Goal: Task Accomplishment & Management: Manage account settings

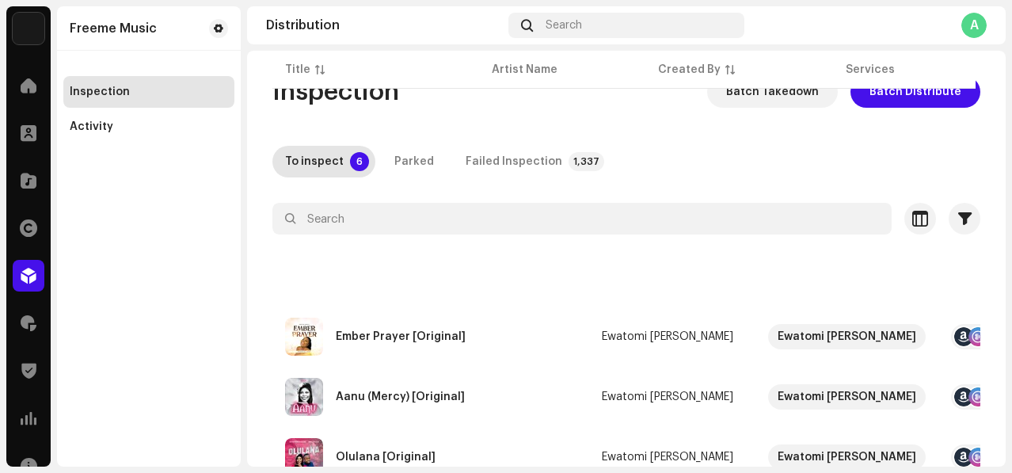
scroll to position [247, 0]
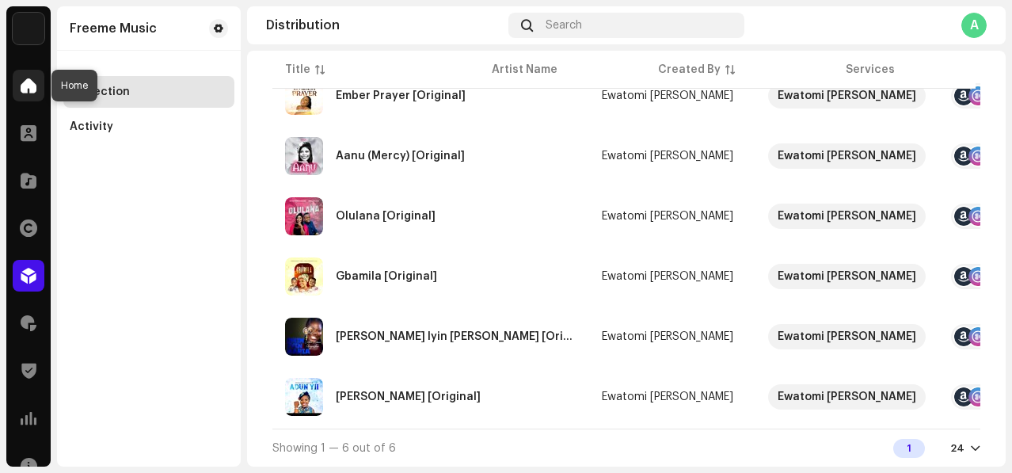
click at [25, 82] on span at bounding box center [29, 85] width 16 height 13
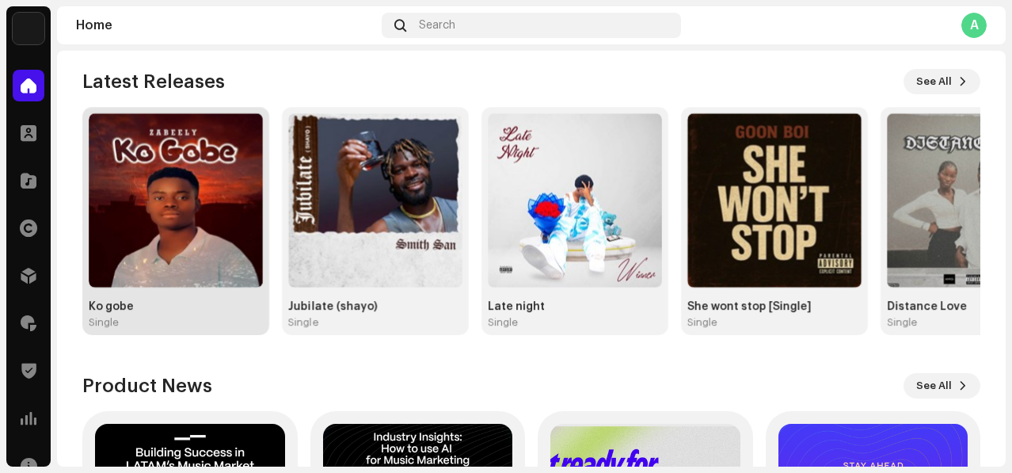
scroll to position [176, 0]
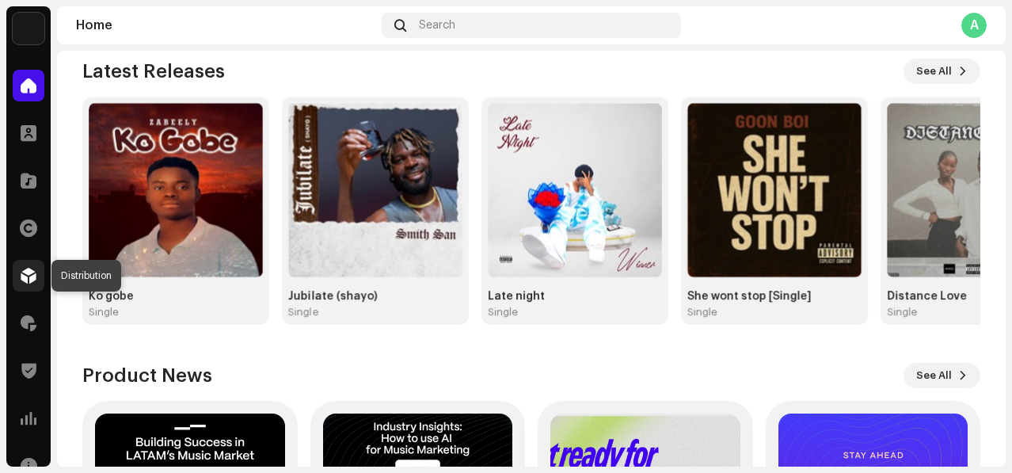
click at [23, 269] on span at bounding box center [29, 275] width 16 height 13
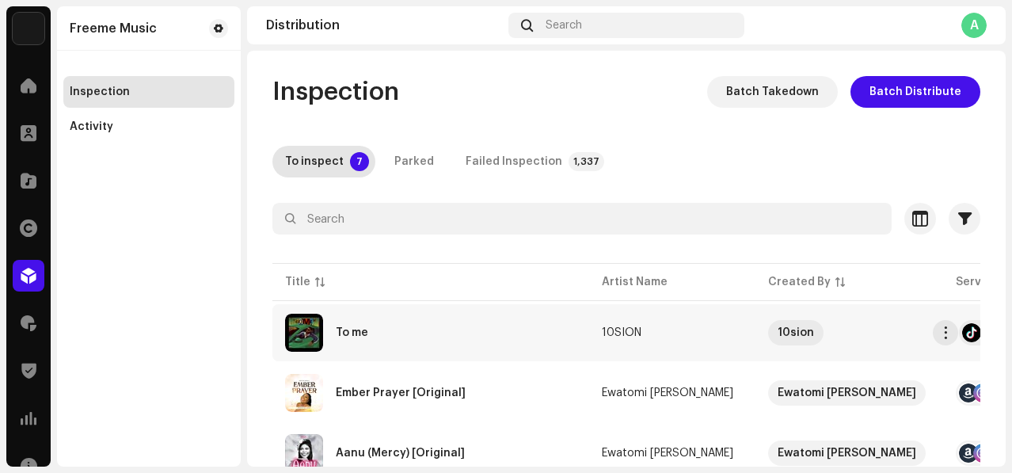
click at [433, 332] on div "To me" at bounding box center [430, 333] width 291 height 38
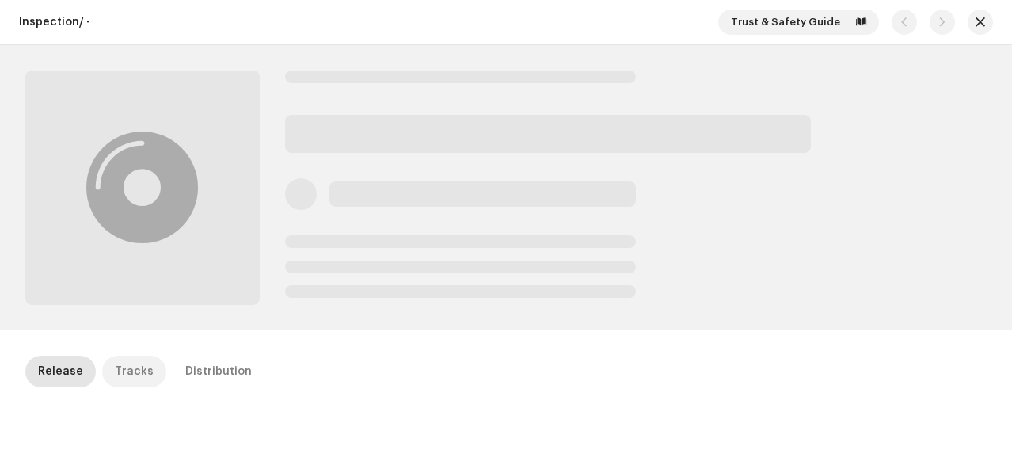
click at [127, 377] on div "Tracks" at bounding box center [134, 372] width 39 height 32
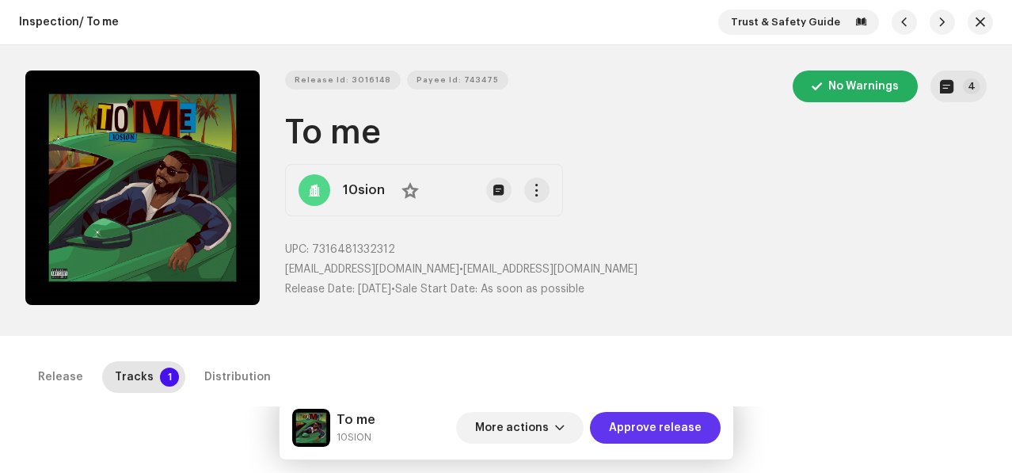
click at [632, 427] on span "Approve release" at bounding box center [655, 428] width 93 height 32
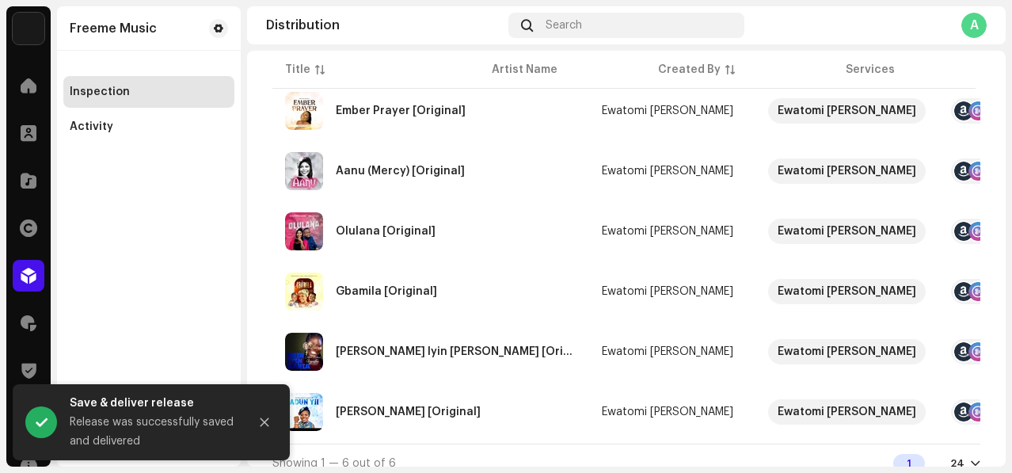
scroll to position [247, 0]
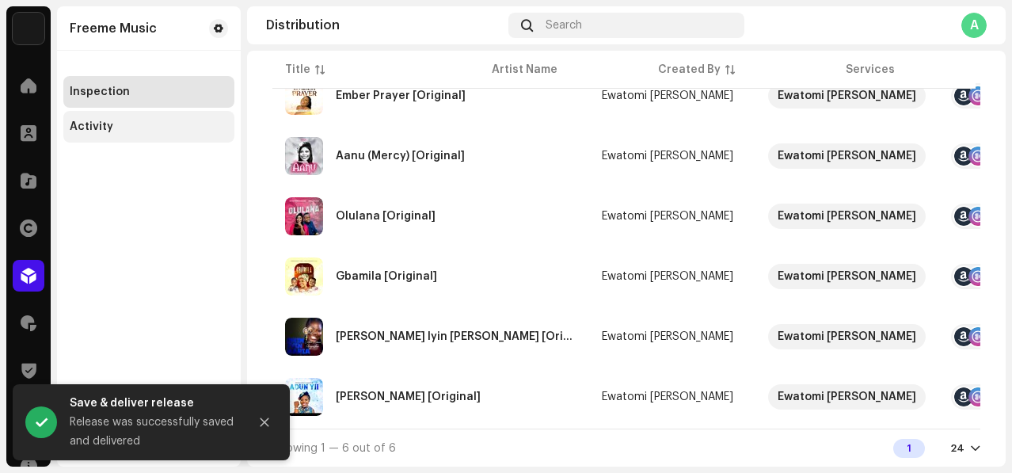
click at [135, 127] on div "Activity" at bounding box center [149, 126] width 158 height 13
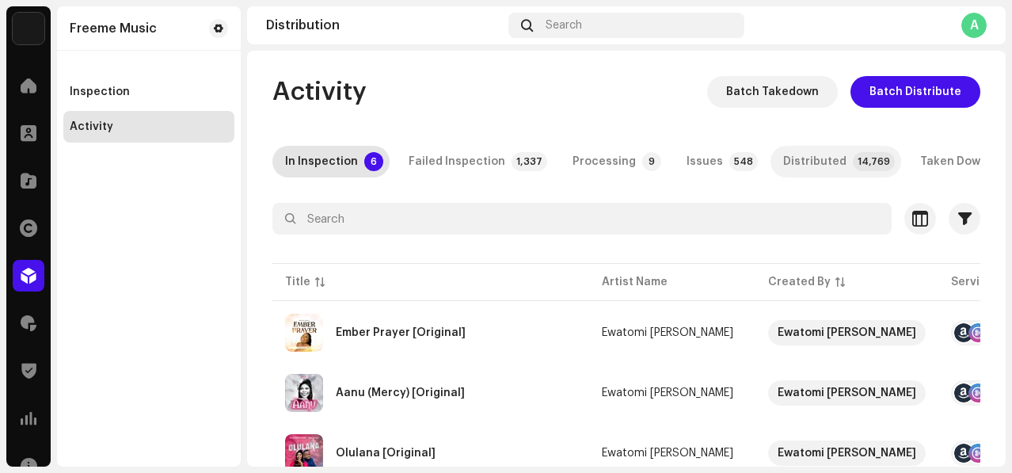
click at [783, 169] on div "Distributed" at bounding box center [814, 162] width 63 height 32
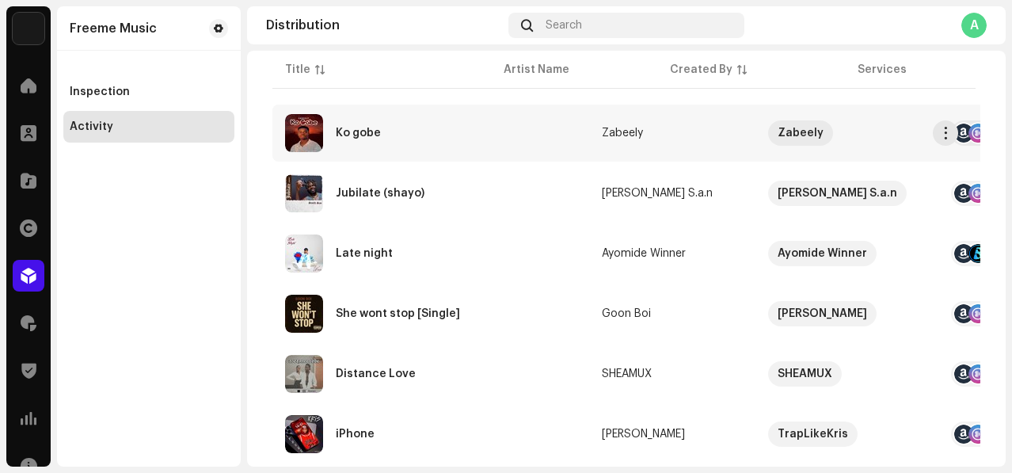
scroll to position [299, 0]
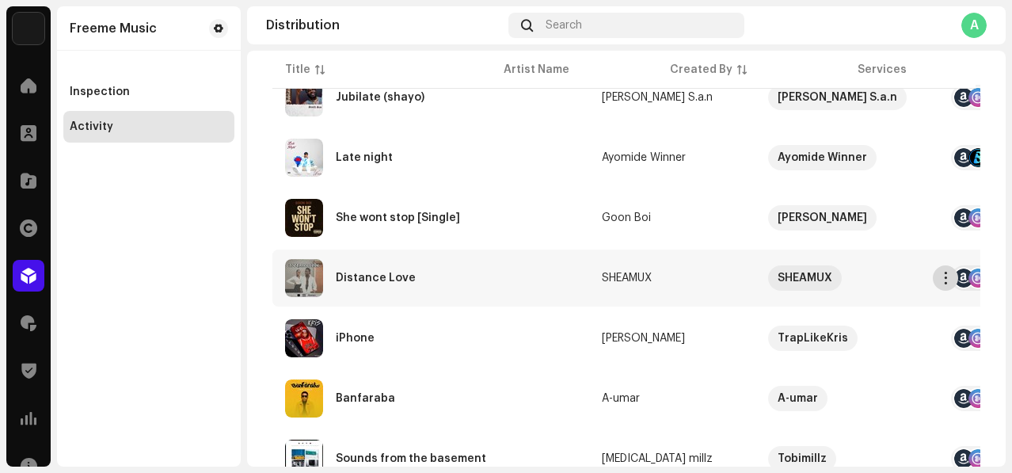
click at [946, 282] on span "button" at bounding box center [946, 278] width 12 height 13
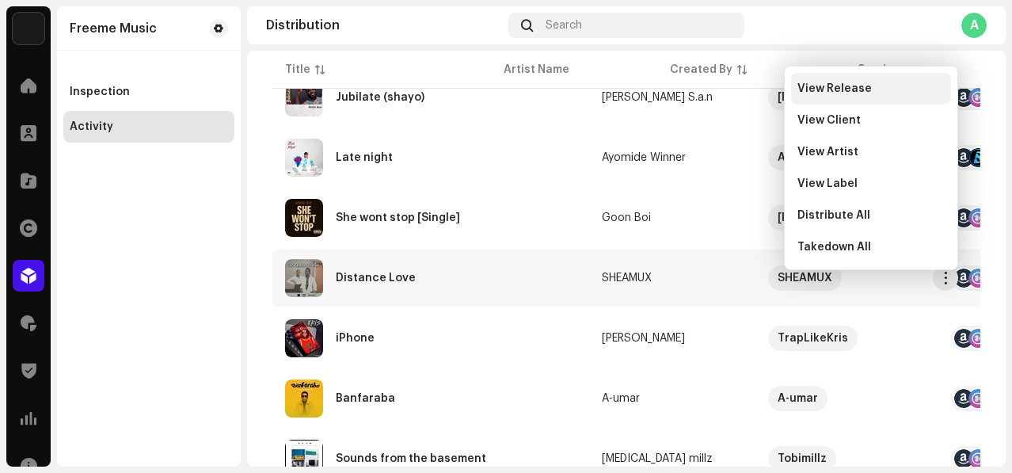
click at [836, 74] on div "View Release" at bounding box center [871, 89] width 160 height 32
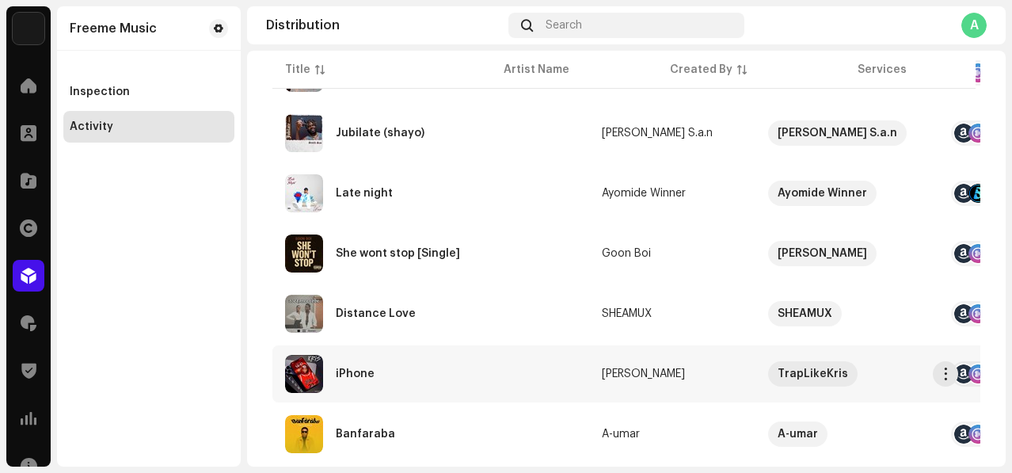
scroll to position [233, 0]
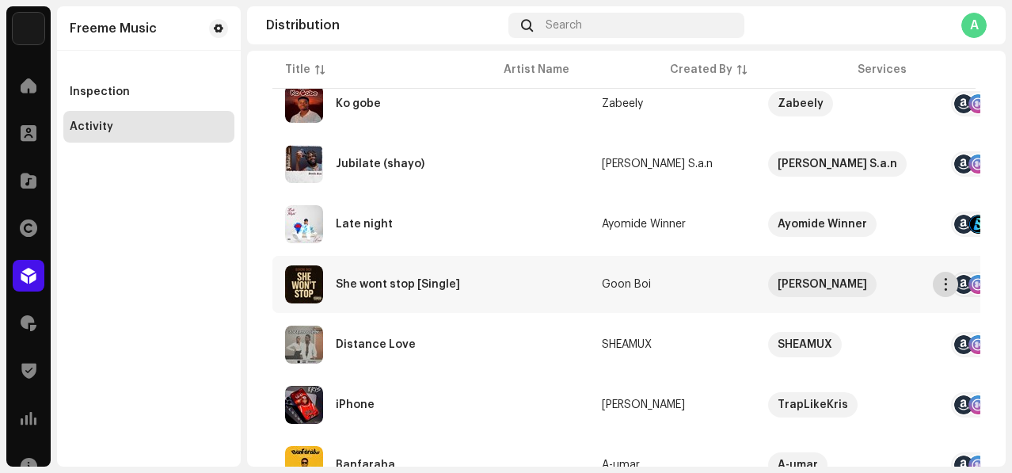
click at [949, 291] on span "button" at bounding box center [946, 284] width 12 height 13
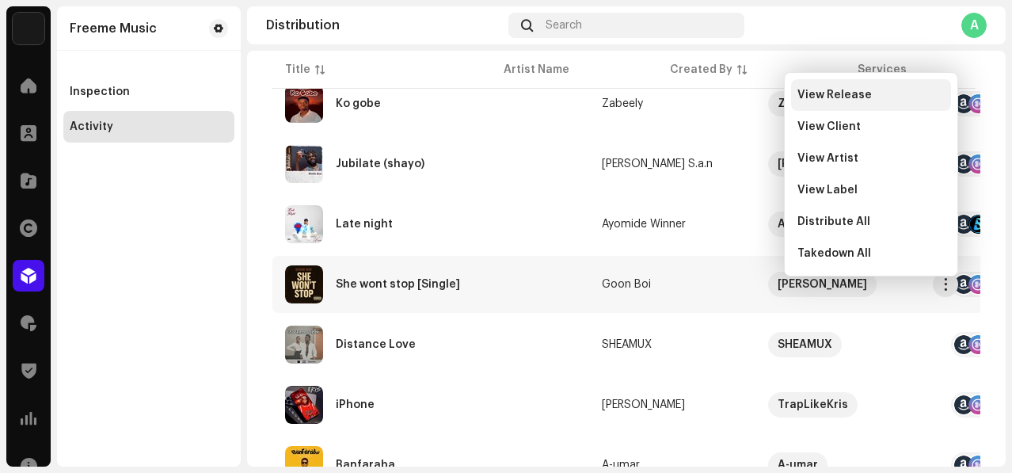
click at [822, 84] on div "View Release" at bounding box center [871, 95] width 160 height 32
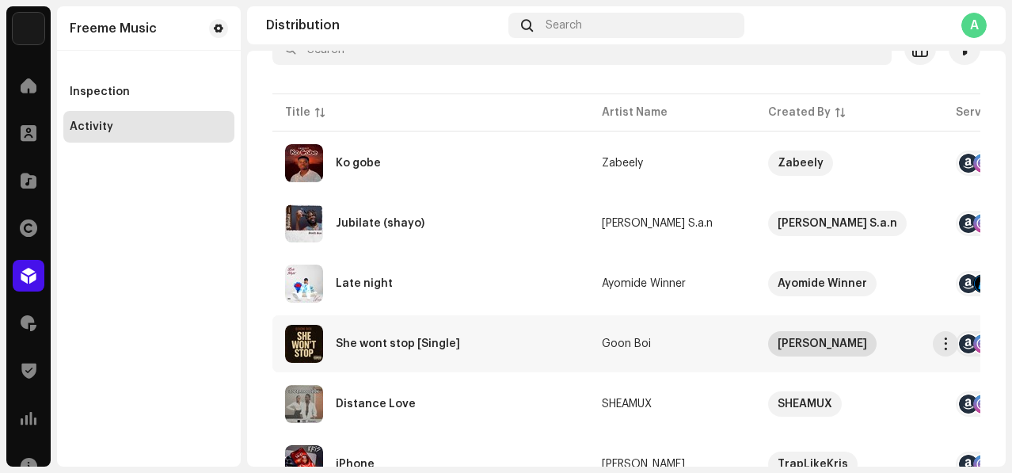
scroll to position [166, 0]
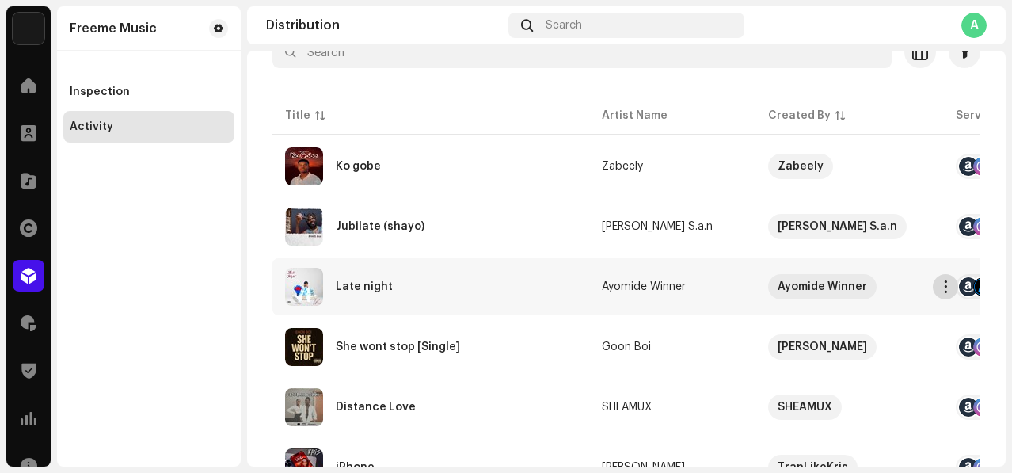
click at [950, 293] on span "button" at bounding box center [946, 286] width 12 height 13
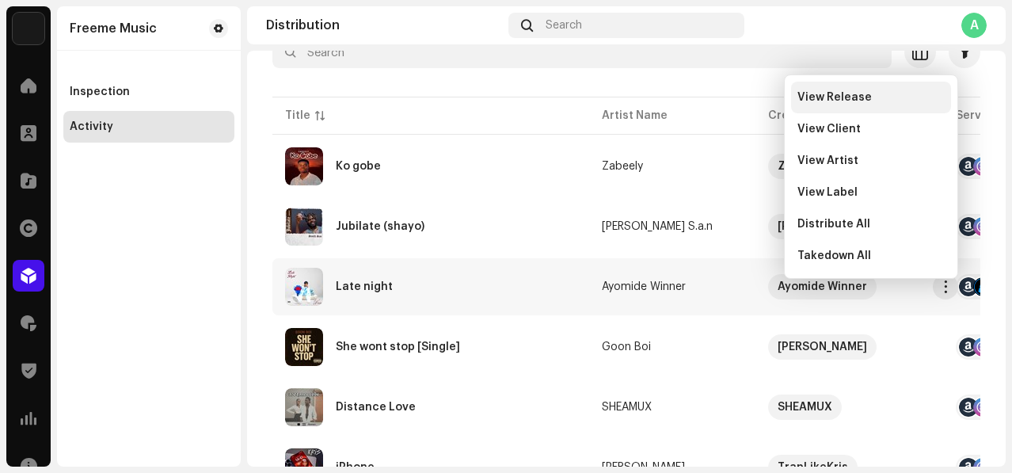
click at [887, 101] on div "View Release" at bounding box center [871, 97] width 147 height 13
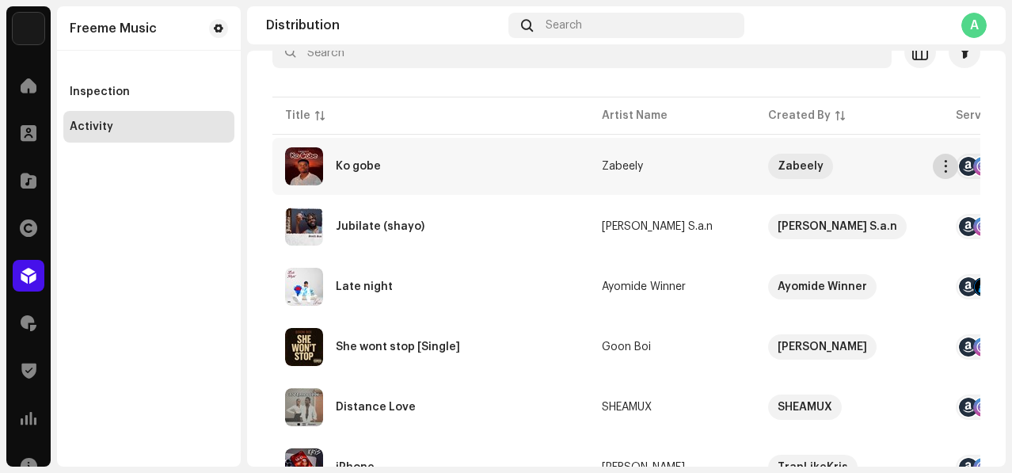
click at [947, 173] on span "button" at bounding box center [946, 166] width 12 height 13
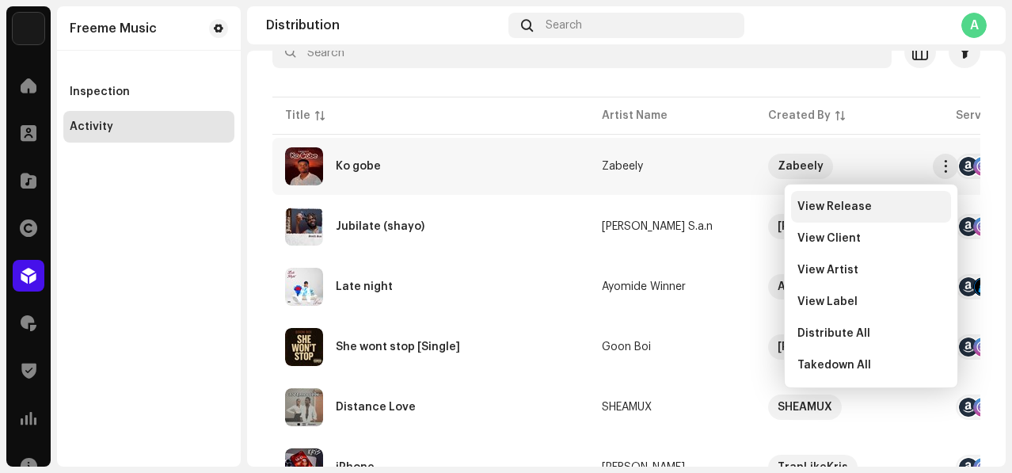
click at [838, 199] on div "View Release" at bounding box center [871, 207] width 160 height 32
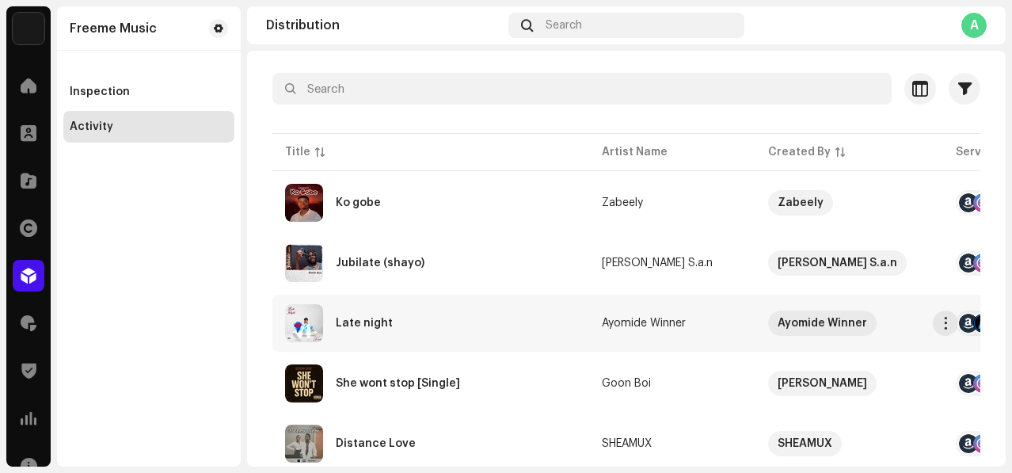
scroll to position [128, 0]
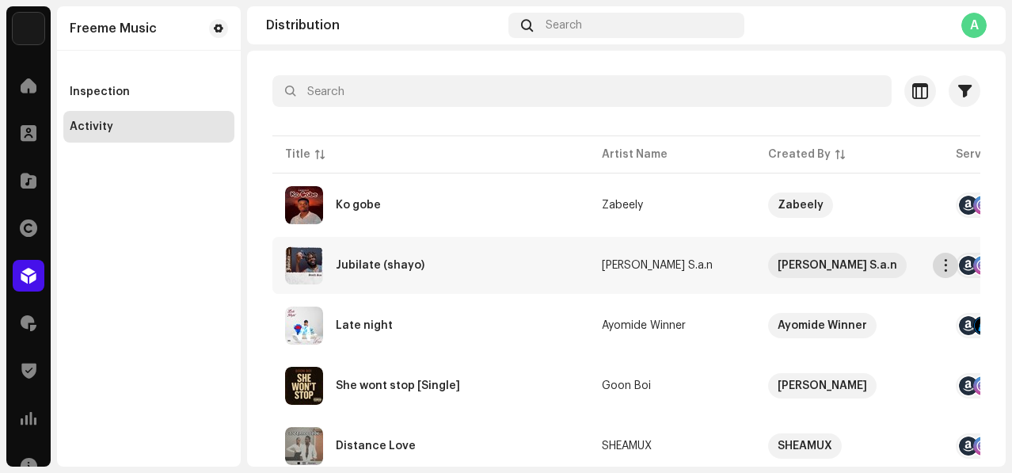
click at [946, 269] on span "button" at bounding box center [946, 265] width 12 height 13
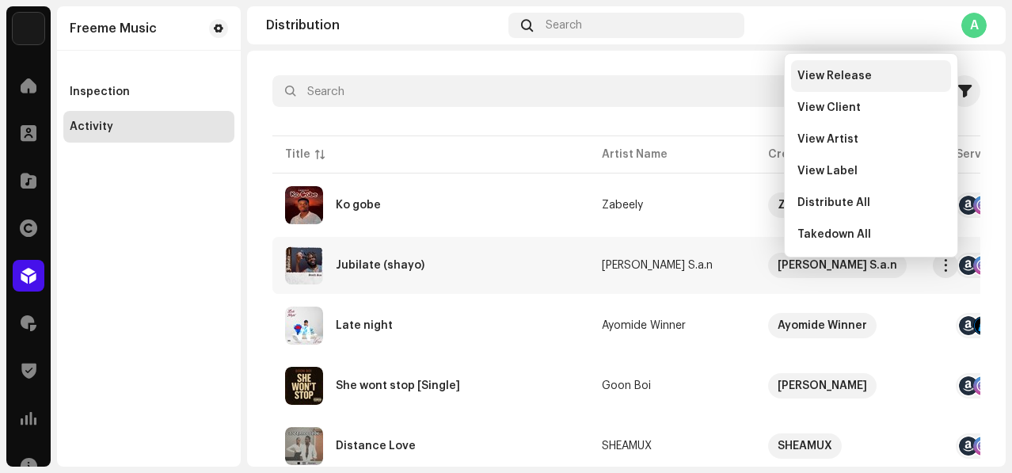
click at [833, 78] on span "View Release" at bounding box center [835, 76] width 74 height 13
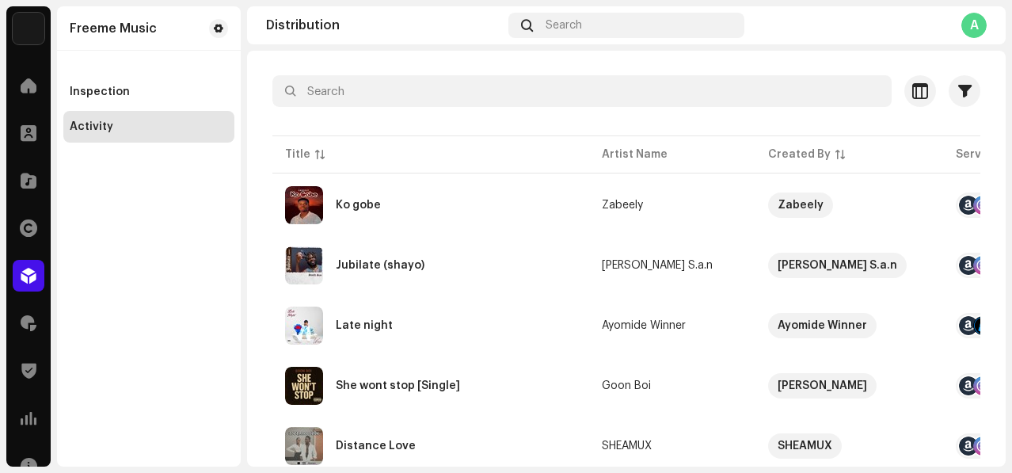
click at [36, 29] on img at bounding box center [29, 29] width 32 height 32
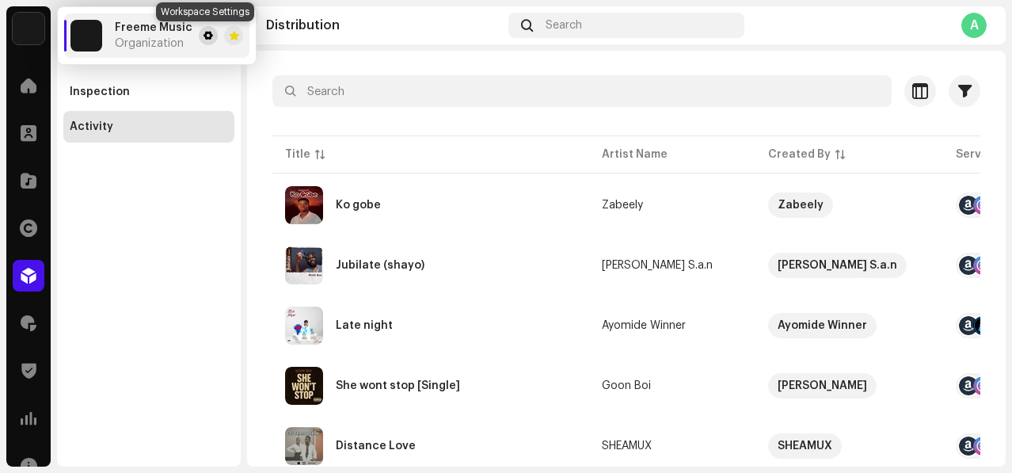
click at [204, 36] on span at bounding box center [209, 35] width 10 height 13
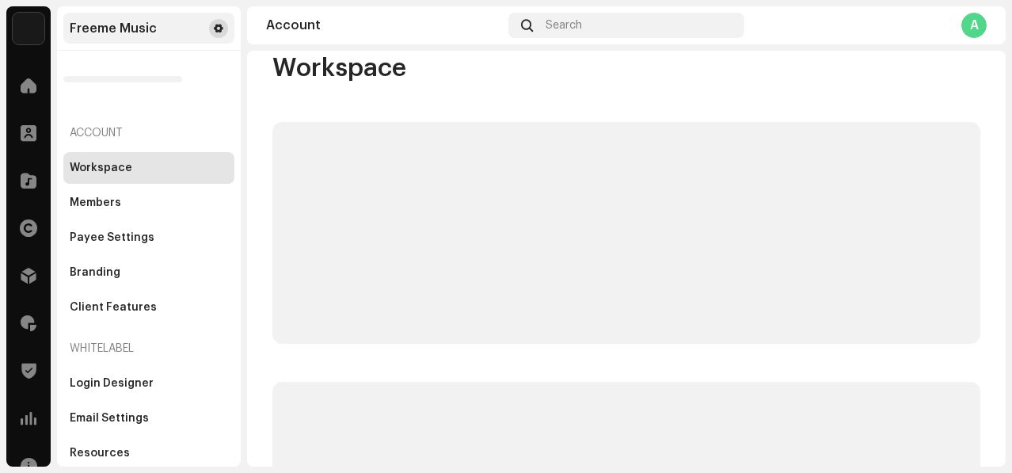
click at [221, 25] on button at bounding box center [218, 28] width 19 height 19
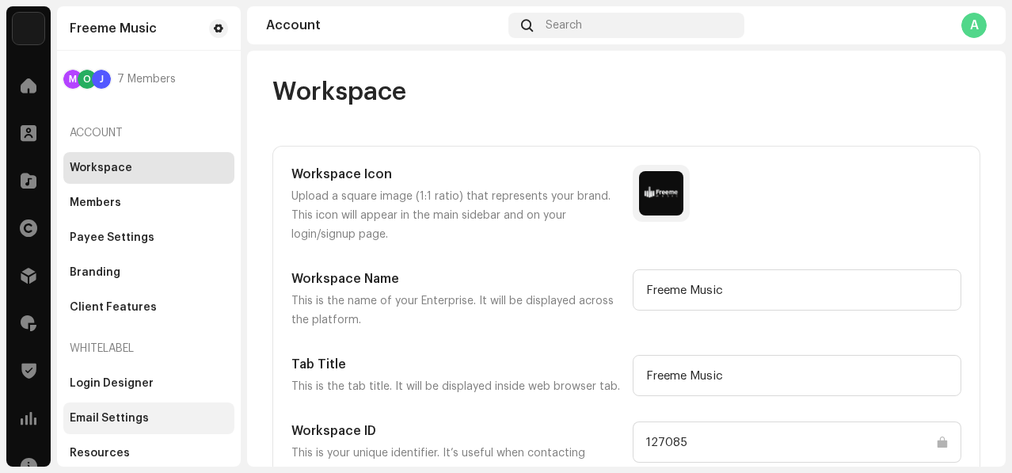
click at [128, 421] on div "Email Settings" at bounding box center [109, 418] width 79 height 13
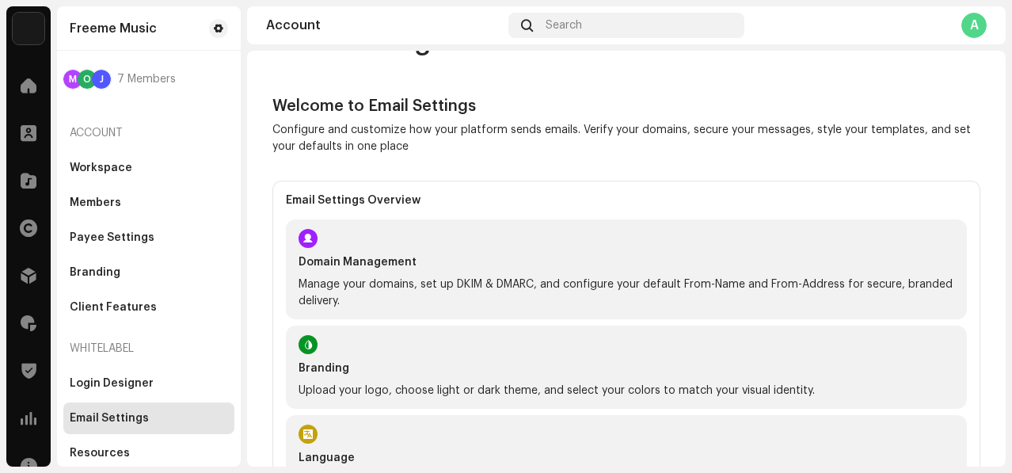
scroll to position [48, 0]
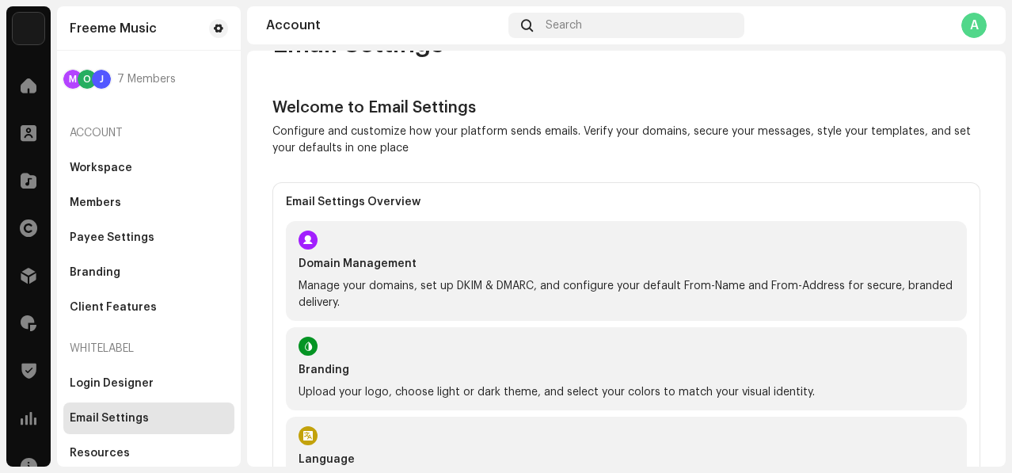
click at [400, 288] on p "Manage your domains, set up DKIM & DMARC, and configure your default From-Name …" at bounding box center [627, 294] width 656 height 33
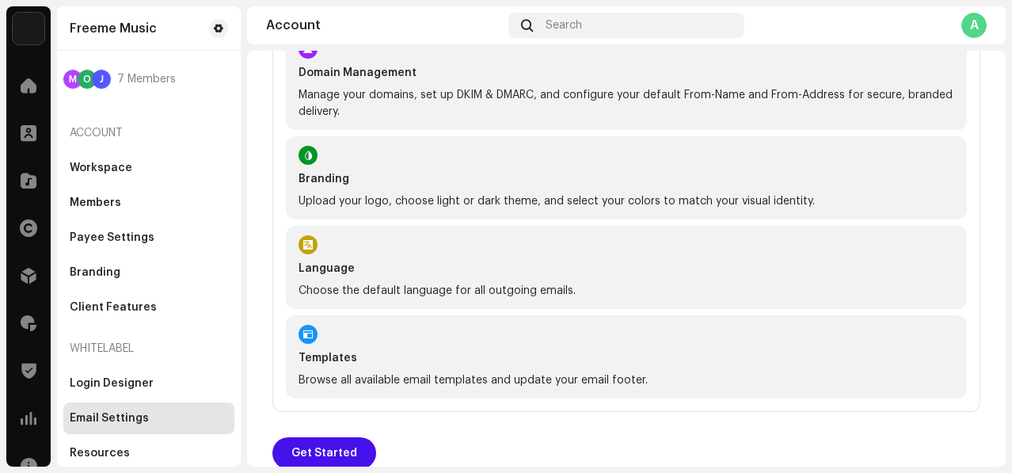
scroll to position [246, 0]
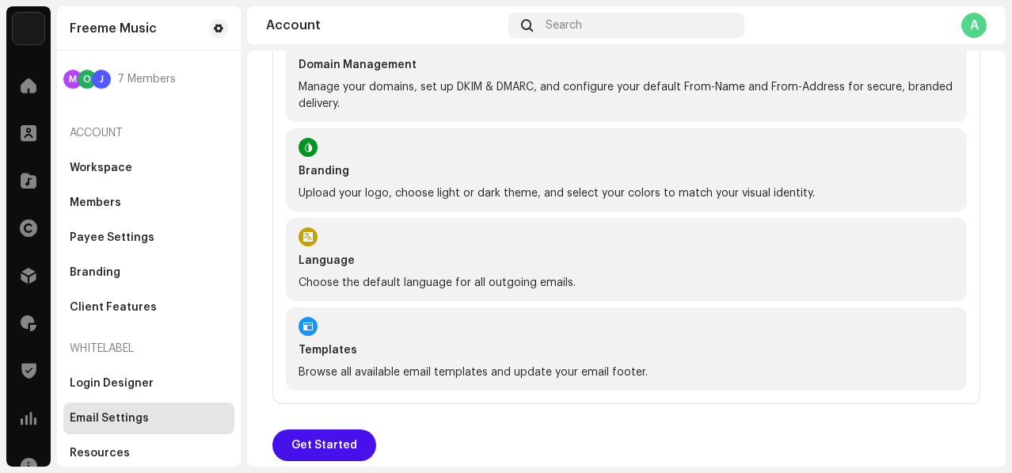
click at [447, 189] on p "Upload your logo, choose light or dark theme, and select your colors to match y…" at bounding box center [627, 193] width 656 height 17
click at [328, 444] on span "Get Started" at bounding box center [324, 445] width 66 height 32
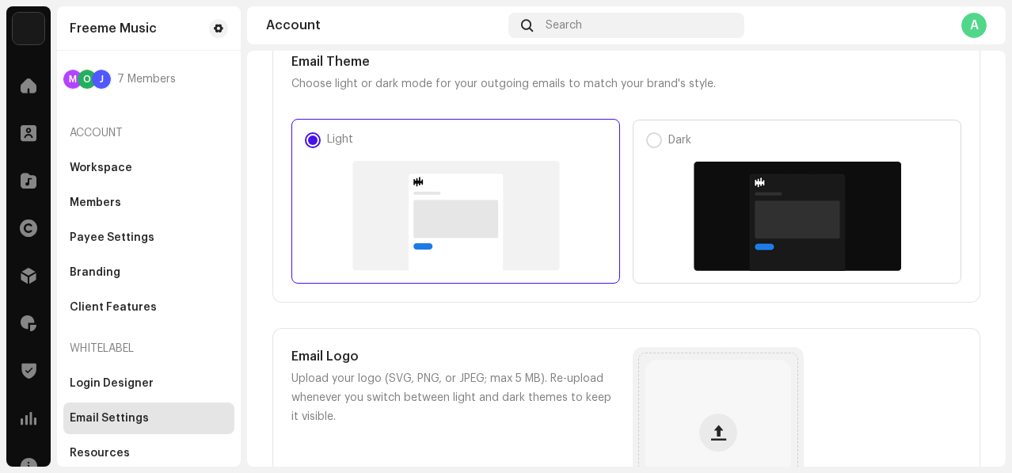
scroll to position [365, 0]
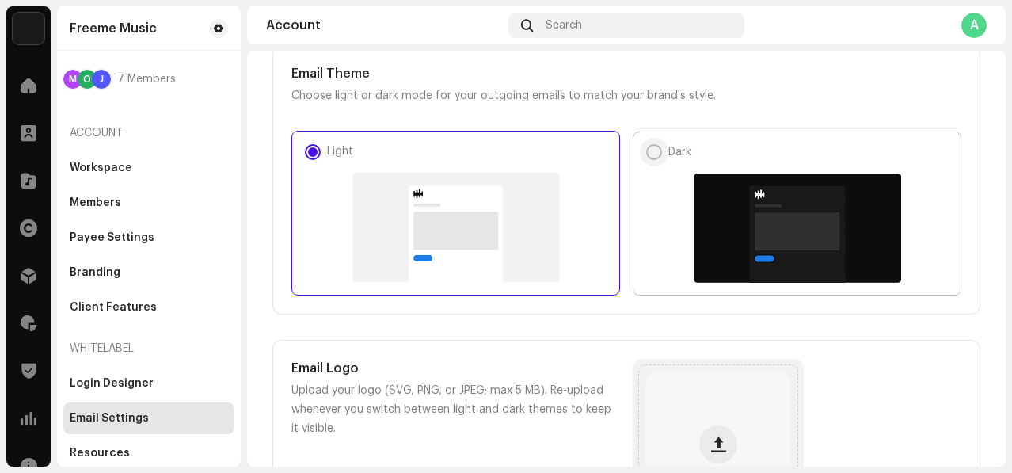
click at [654, 155] on input "Dark" at bounding box center [654, 152] width 16 height 16
radio input "true"
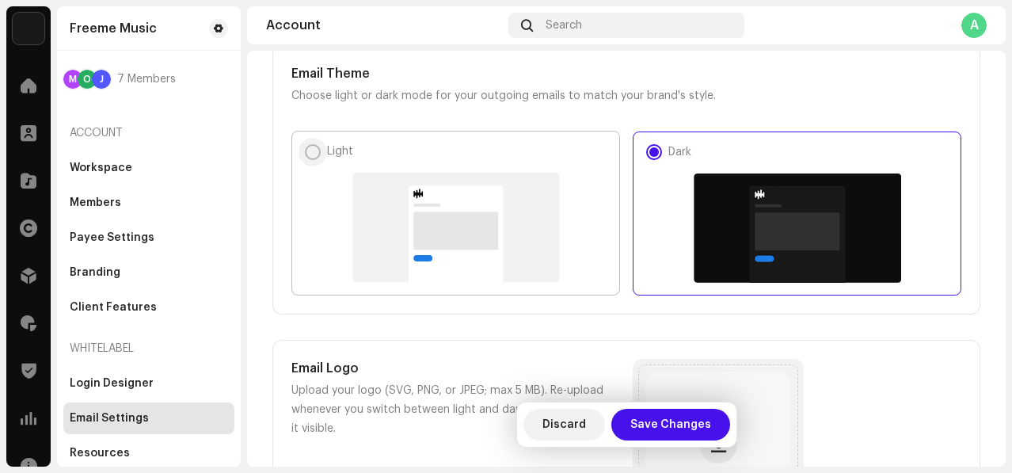
click at [314, 153] on input "Light" at bounding box center [313, 152] width 16 height 16
radio input "true"
radio input "false"
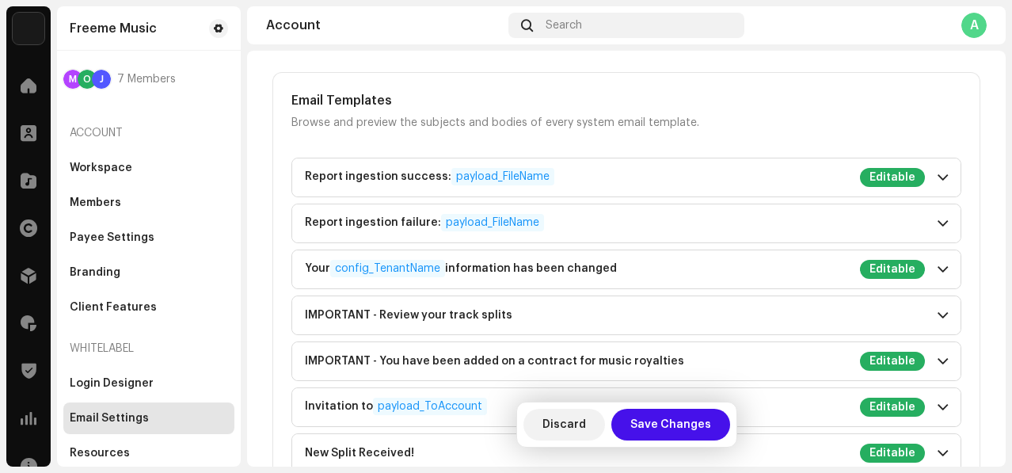
scroll to position [1388, 0]
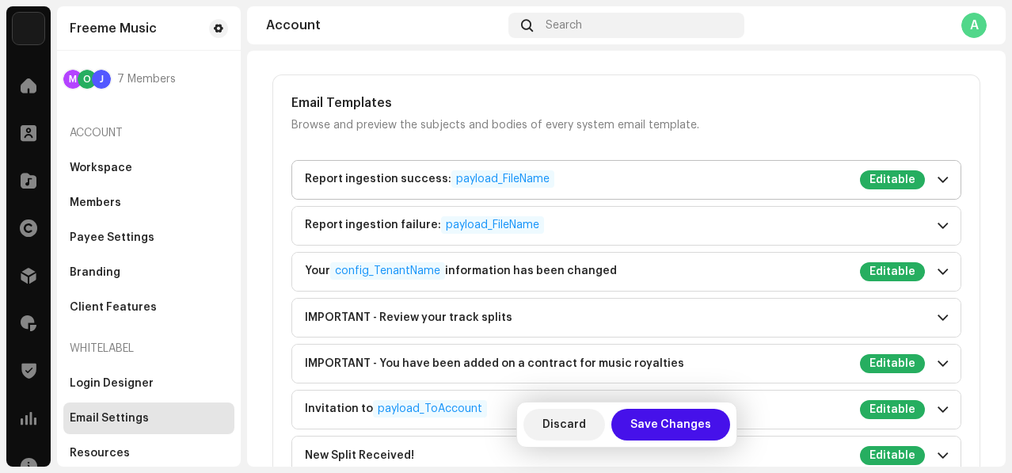
click at [938, 180] on span at bounding box center [943, 179] width 10 height 13
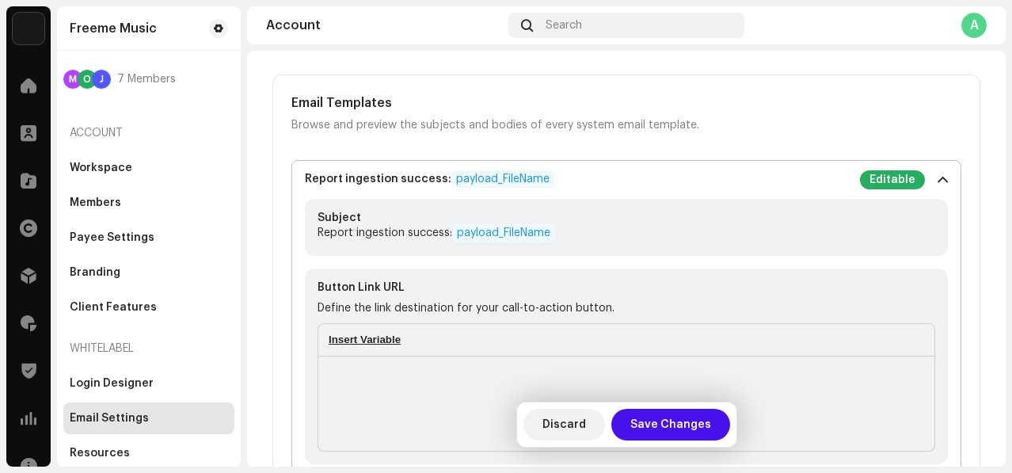
click at [938, 180] on span at bounding box center [943, 179] width 10 height 13
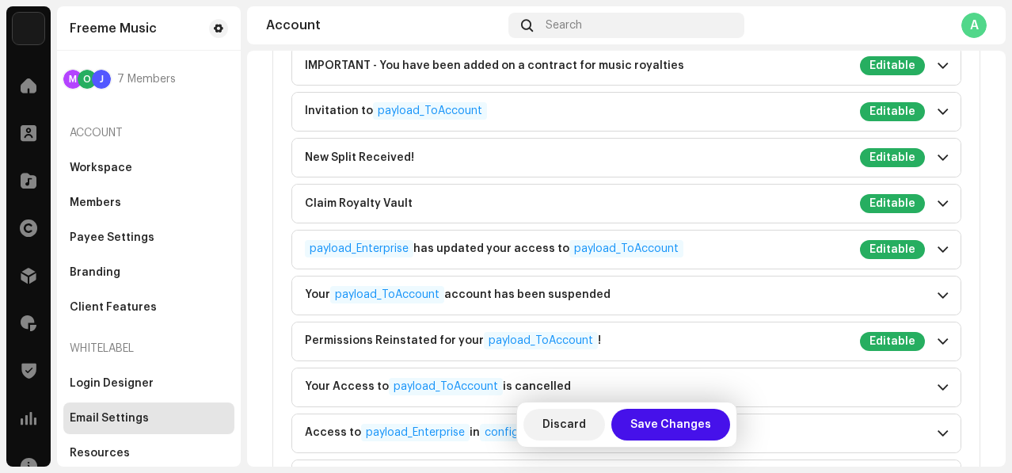
scroll to position [1694, 0]
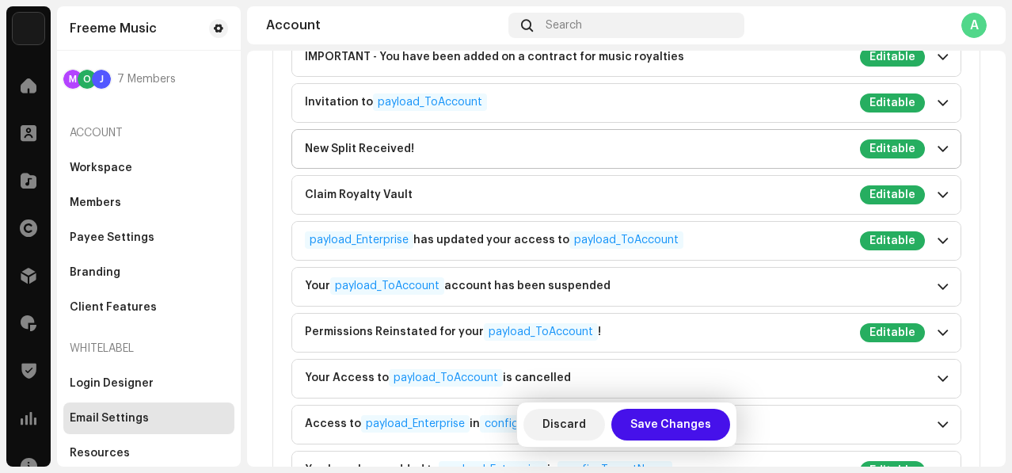
click at [938, 147] on span at bounding box center [943, 149] width 10 height 13
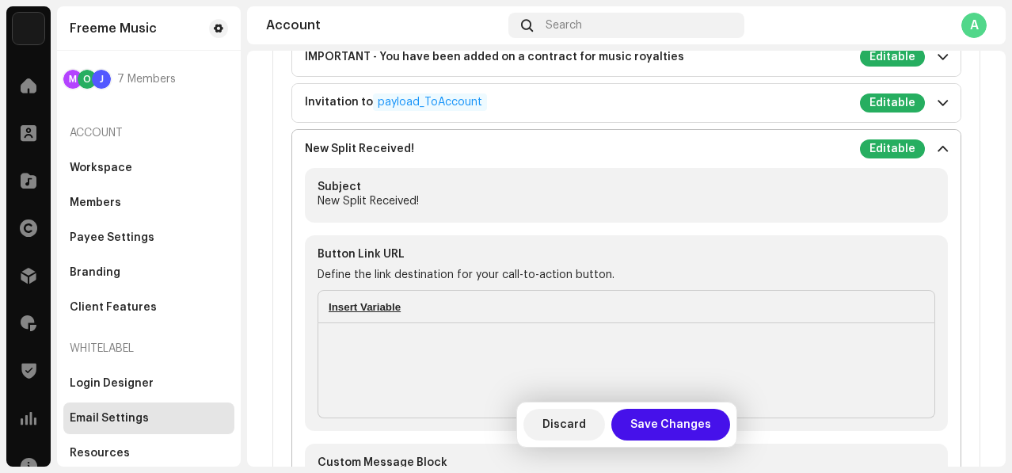
click at [938, 147] on span at bounding box center [943, 149] width 10 height 13
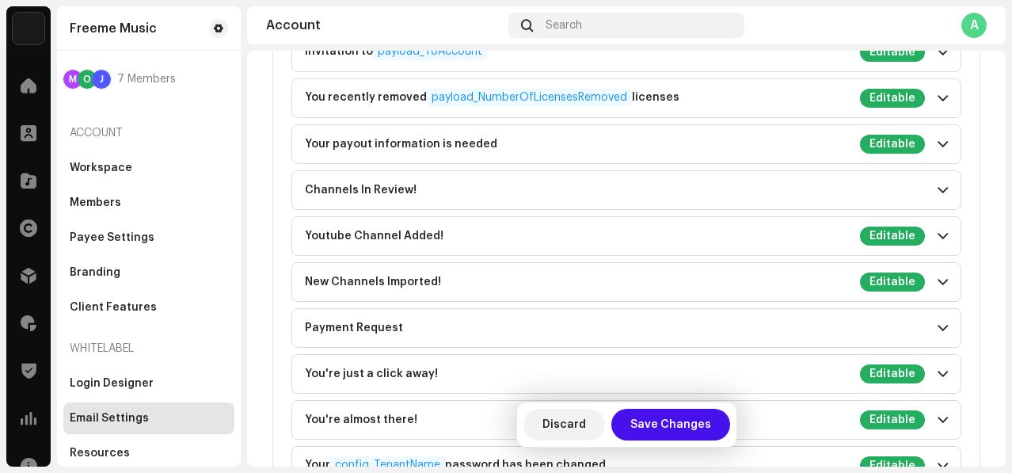
scroll to position [2165, 0]
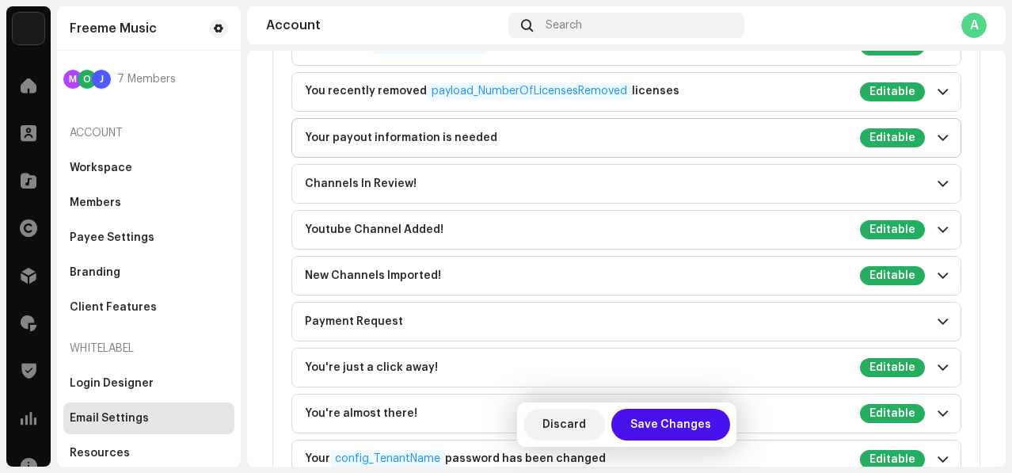
click at [938, 138] on span at bounding box center [943, 137] width 10 height 13
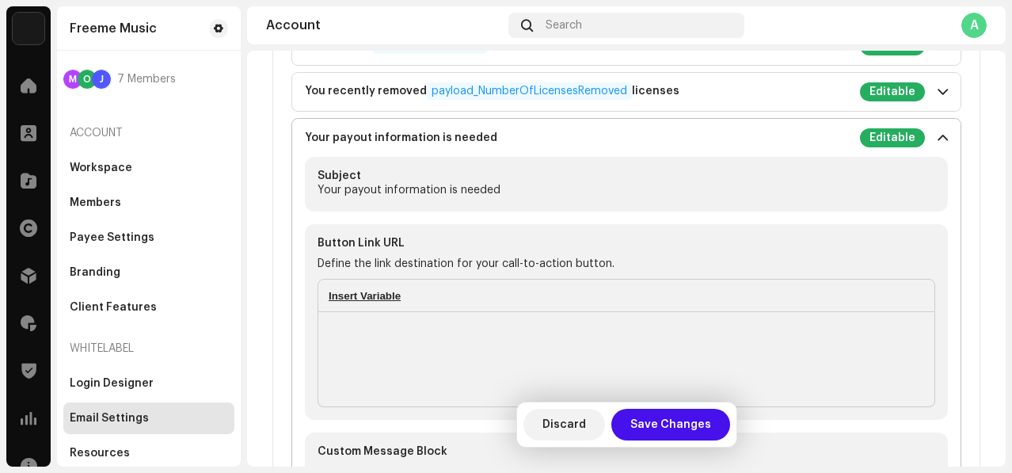
click at [938, 138] on span at bounding box center [943, 137] width 10 height 13
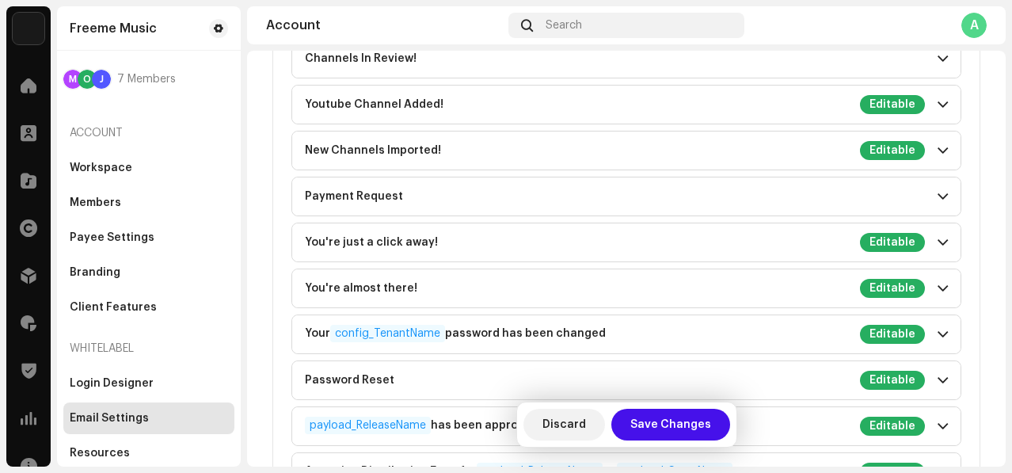
scroll to position [2305, 0]
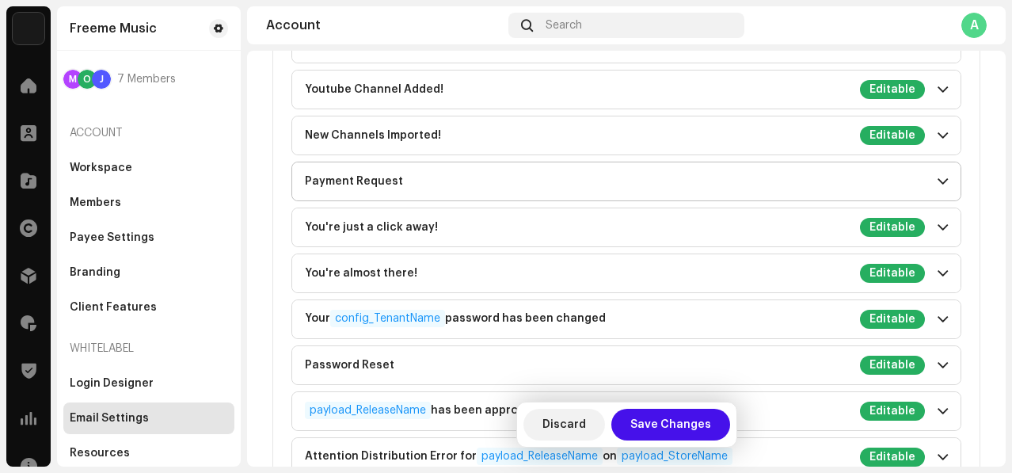
click at [938, 177] on span at bounding box center [943, 181] width 10 height 13
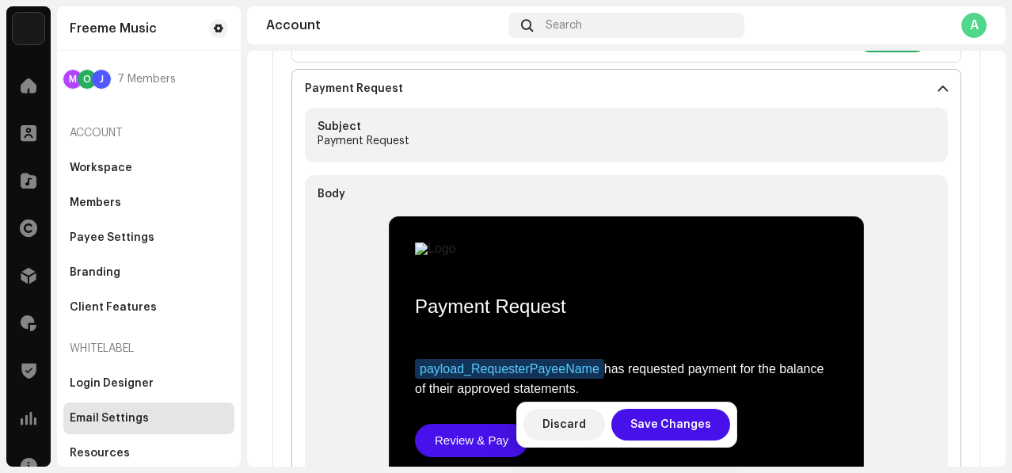
scroll to position [2395, 0]
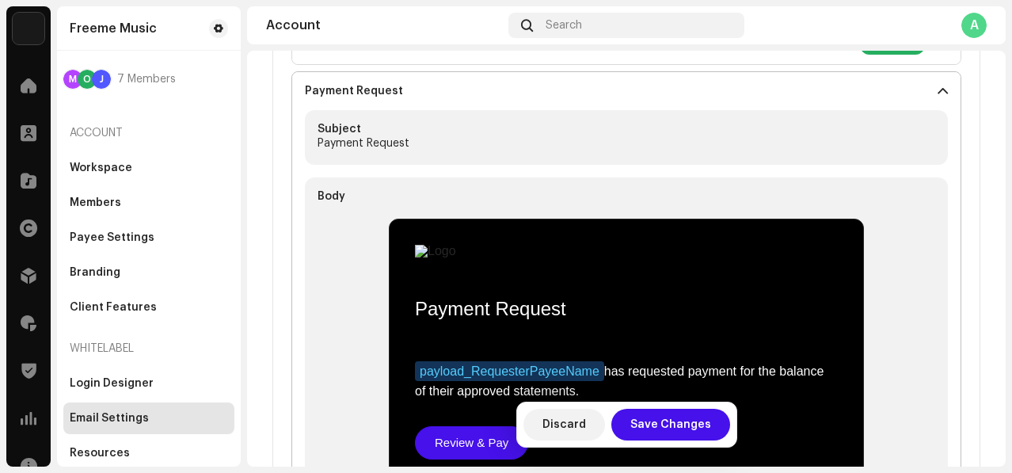
click at [938, 88] on span at bounding box center [943, 91] width 10 height 13
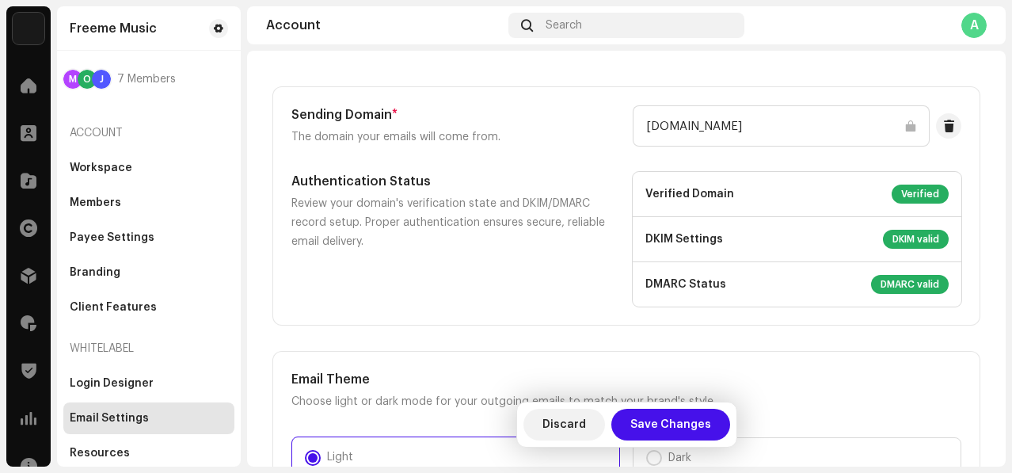
scroll to position [53, 0]
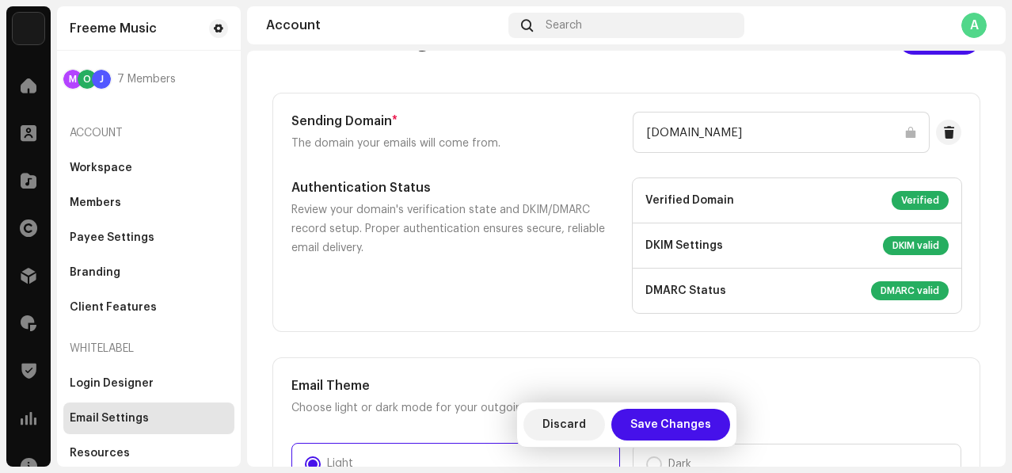
click at [919, 200] on span "Verified" at bounding box center [920, 200] width 57 height 19
click at [903, 196] on span "Verified" at bounding box center [920, 200] width 57 height 19
click at [890, 248] on span "DKIM valid" at bounding box center [916, 245] width 66 height 19
click at [883, 290] on span "DMARC valid" at bounding box center [910, 290] width 78 height 19
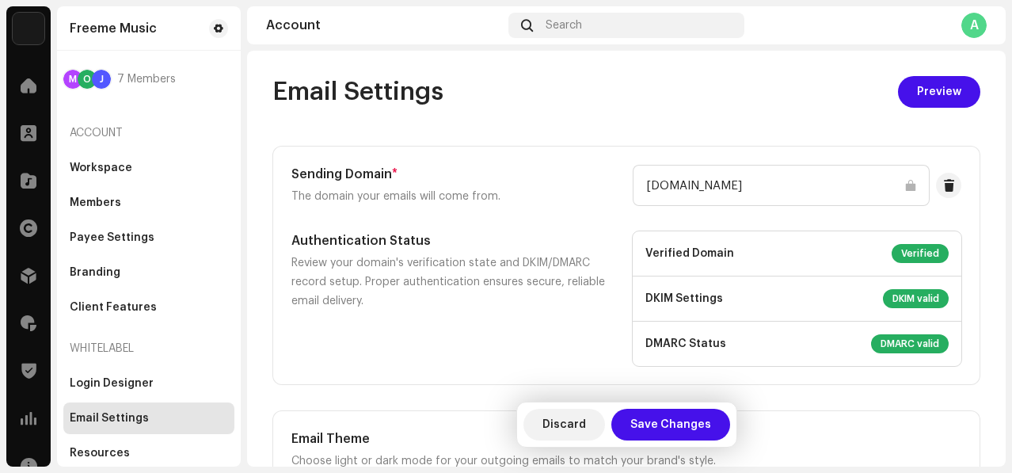
click at [909, 253] on span "Verified" at bounding box center [920, 253] width 57 height 19
click at [894, 304] on span "DKIM valid" at bounding box center [916, 298] width 66 height 19
click at [886, 341] on span "DMARC valid" at bounding box center [910, 343] width 78 height 19
click at [890, 297] on span "DKIM valid" at bounding box center [916, 298] width 66 height 19
click at [882, 345] on span "DMARC valid" at bounding box center [910, 343] width 78 height 19
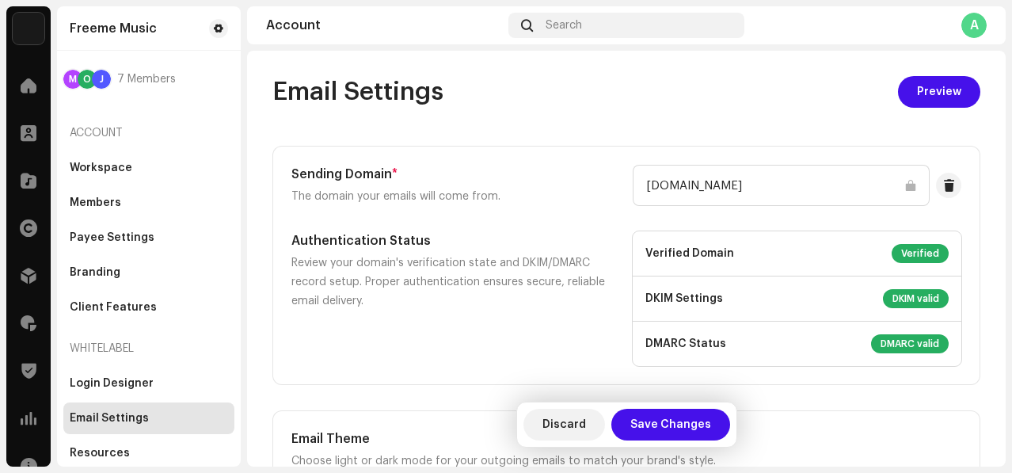
click at [905, 257] on span "Verified" at bounding box center [920, 253] width 57 height 19
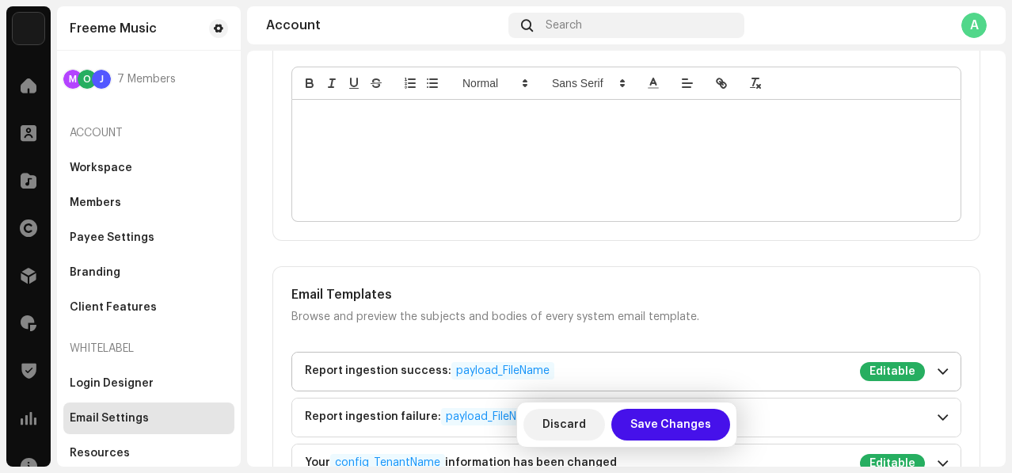
scroll to position [1313, 0]
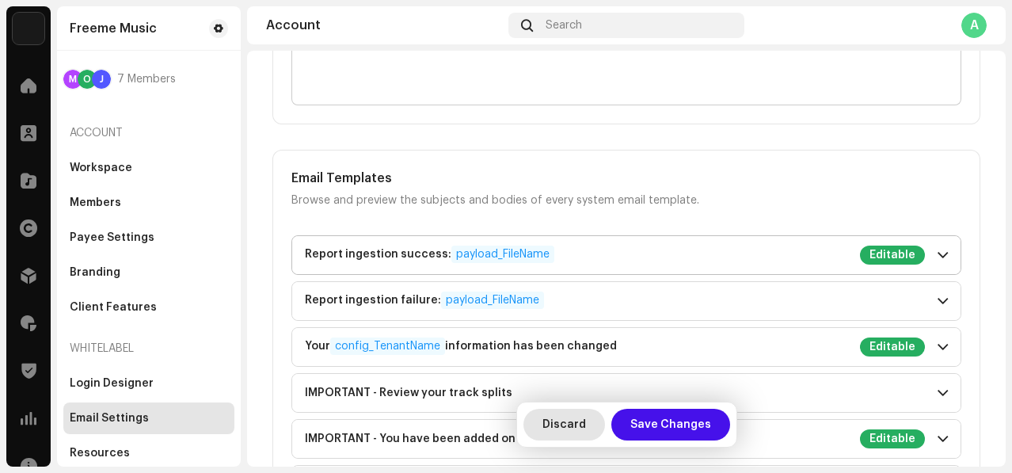
click at [562, 423] on span "Discard" at bounding box center [565, 425] width 44 height 32
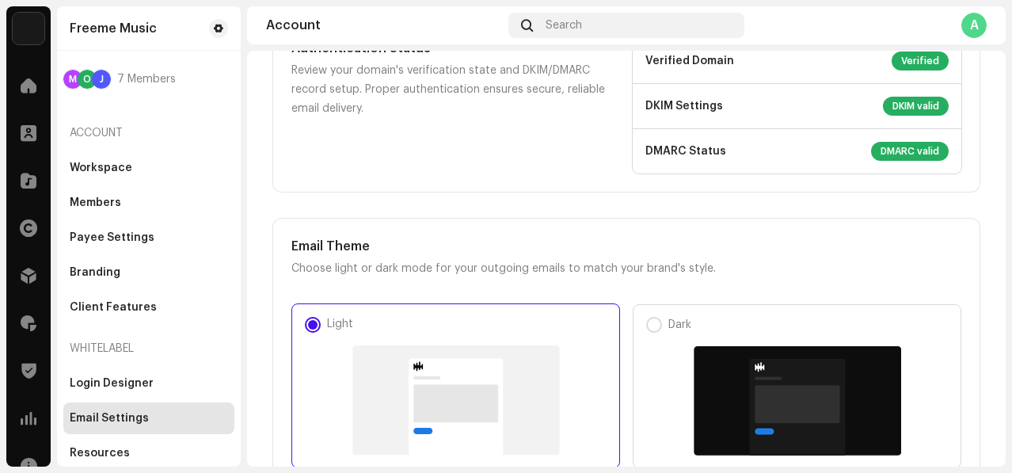
scroll to position [0, 0]
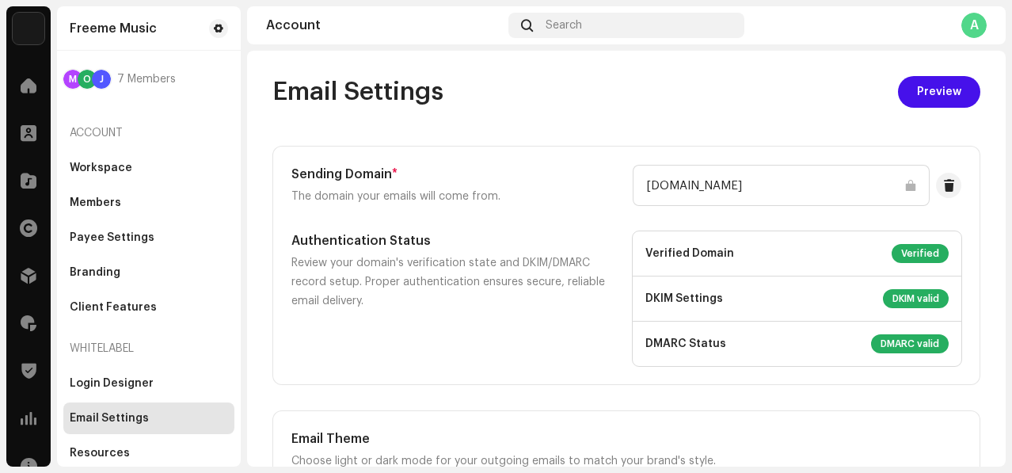
click at [904, 256] on span "Verified" at bounding box center [920, 253] width 57 height 19
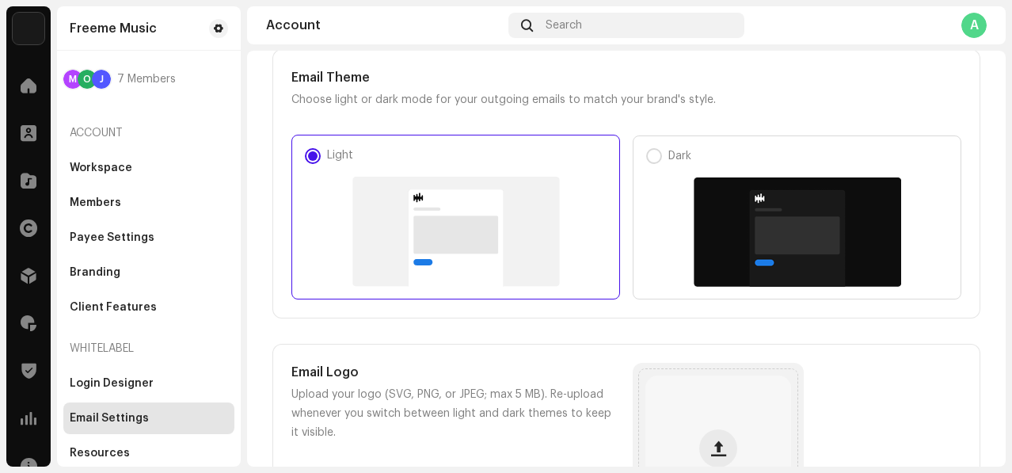
scroll to position [365, 0]
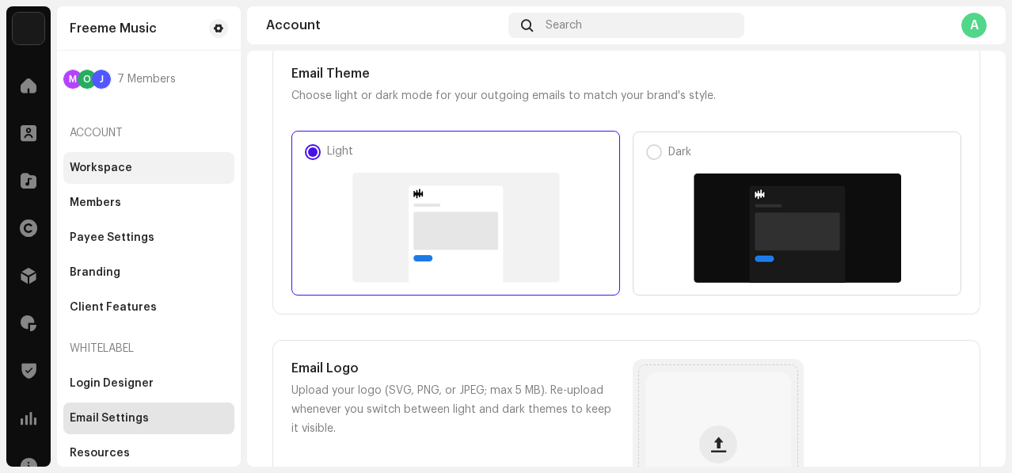
click at [114, 170] on div "Workspace" at bounding box center [101, 168] width 63 height 13
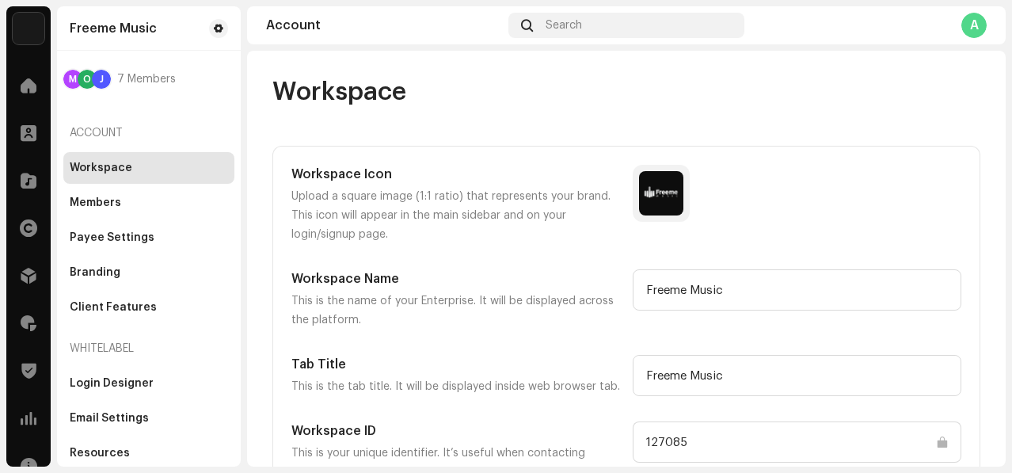
click at [538, 139] on div "Workspace Workspace Icon Upload a square image (1:1 ratio) that represents your…" at bounding box center [626, 432] width 759 height 713
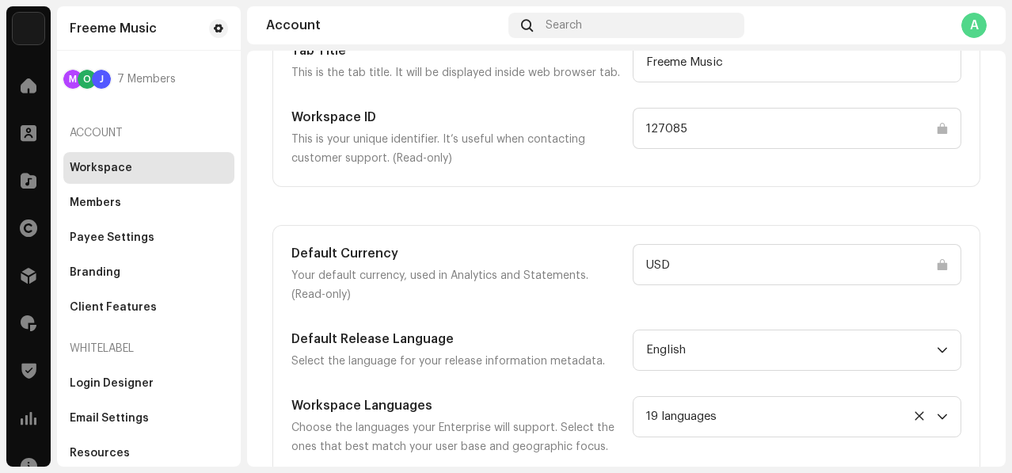
scroll to position [322, 0]
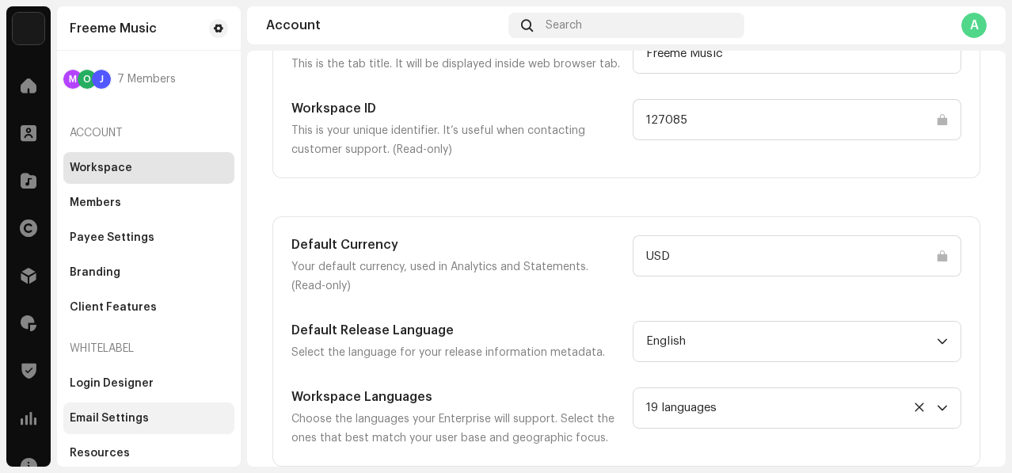
click at [108, 411] on div "Email Settings" at bounding box center [148, 418] width 171 height 32
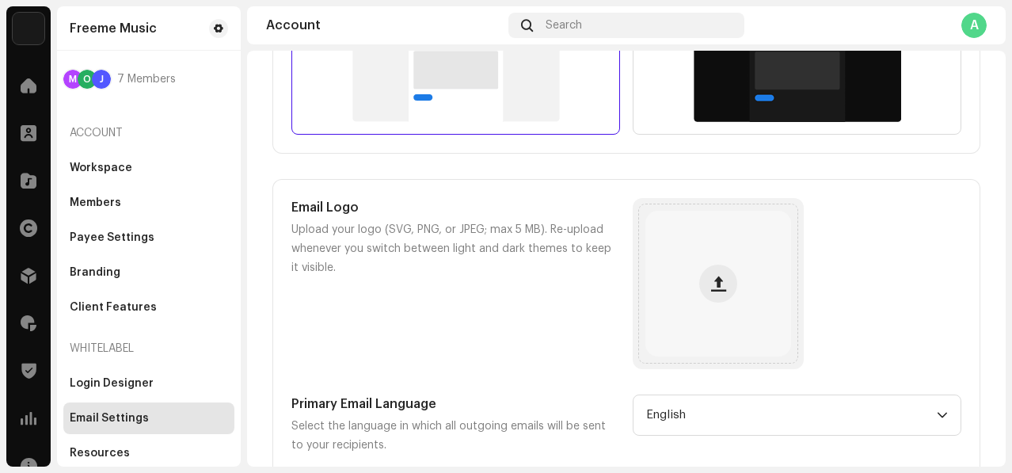
scroll to position [528, 0]
click at [718, 285] on span "button" at bounding box center [718, 281] width 15 height 13
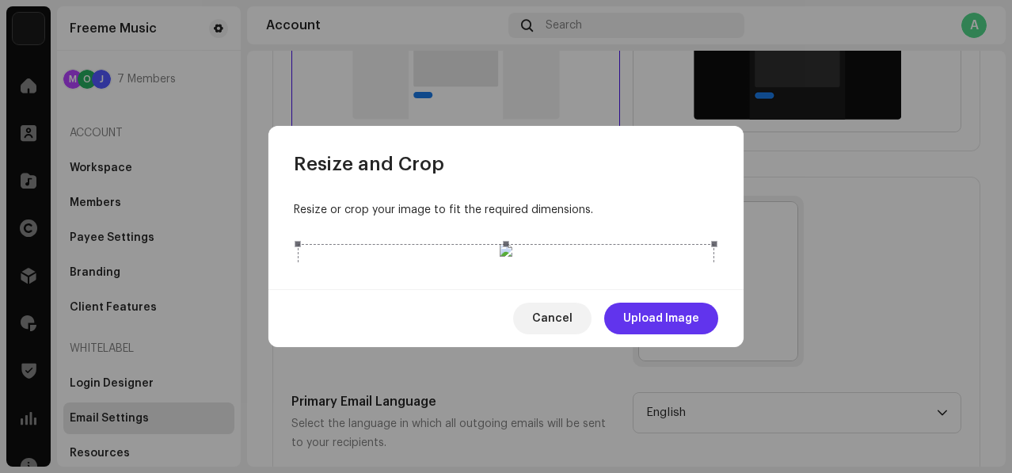
click at [661, 334] on span "Upload Image" at bounding box center [661, 319] width 76 height 32
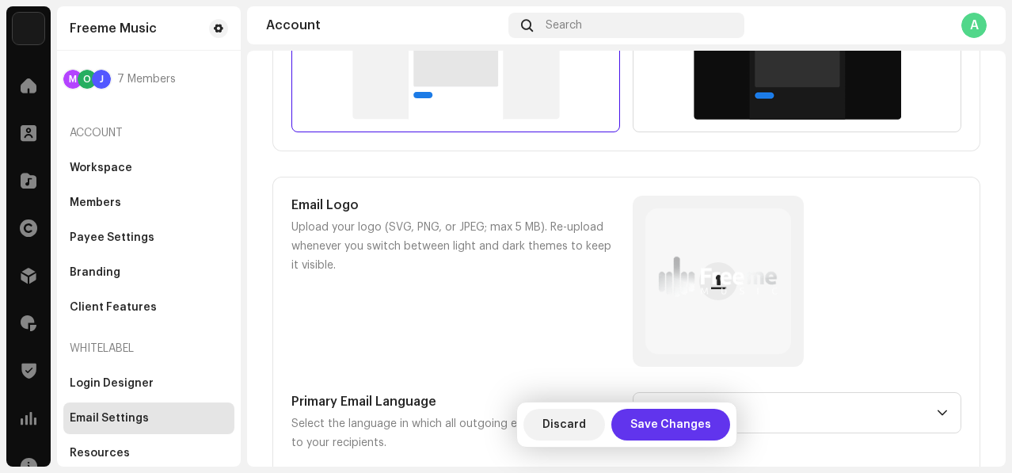
click at [666, 429] on span "Save Changes" at bounding box center [671, 425] width 81 height 32
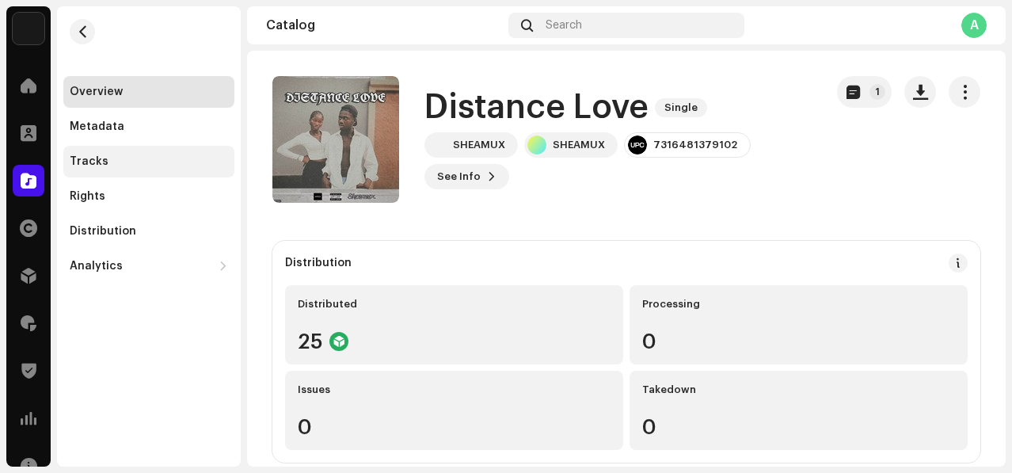
click at [101, 169] on div "Tracks" at bounding box center [148, 162] width 171 height 32
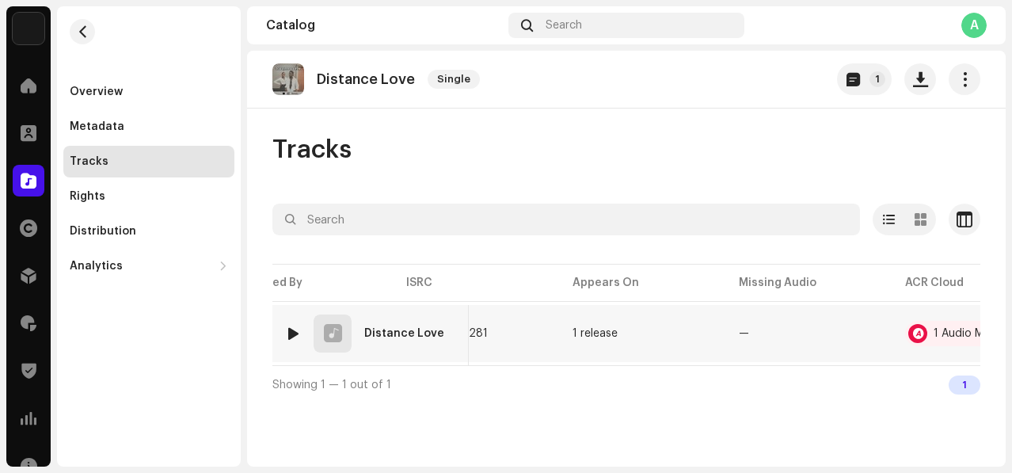
scroll to position [0, 653]
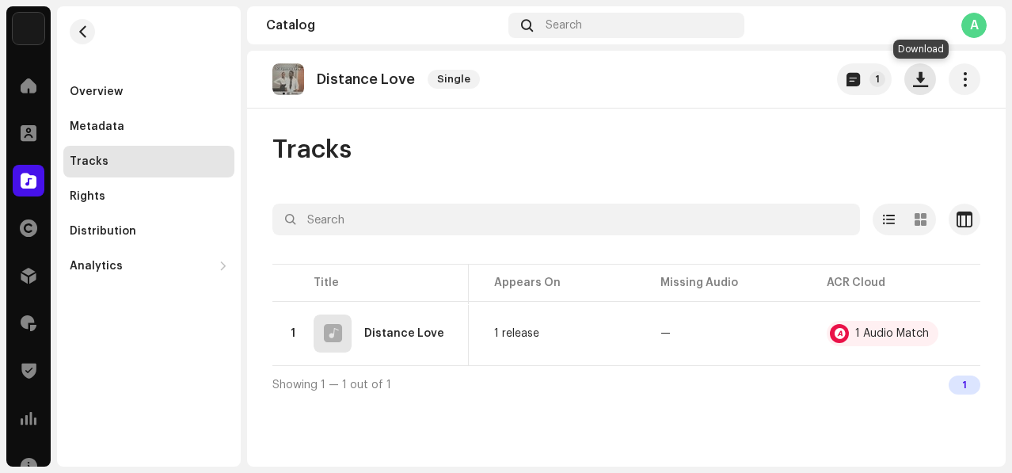
click at [920, 73] on span "button" at bounding box center [920, 79] width 15 height 13
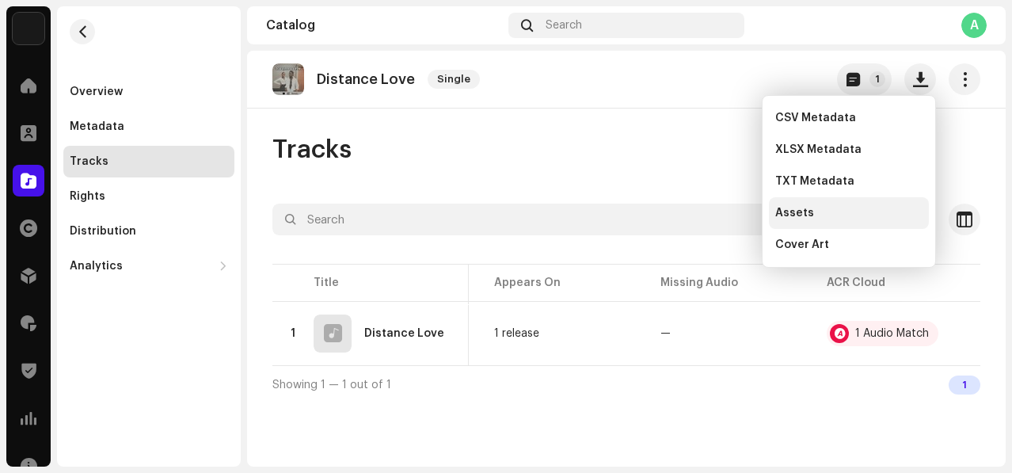
click at [810, 210] on div "Assets" at bounding box center [848, 213] width 147 height 13
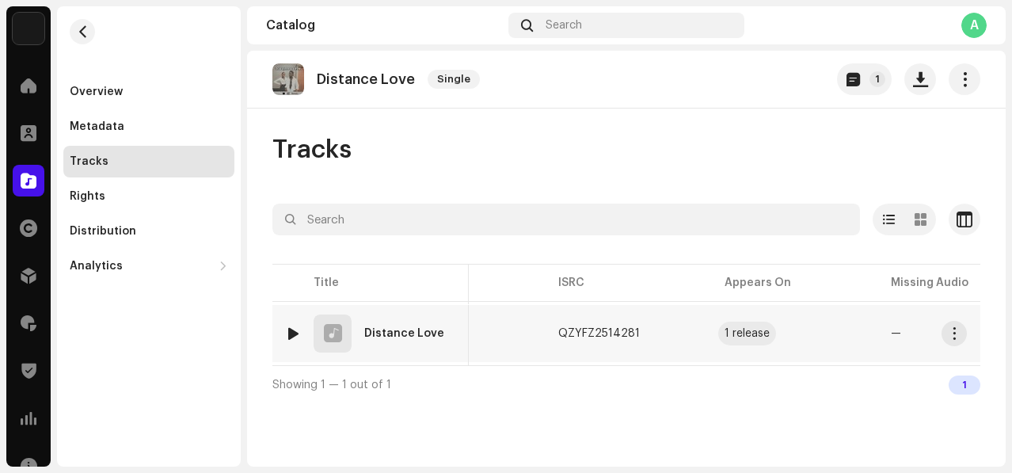
scroll to position [0, 421]
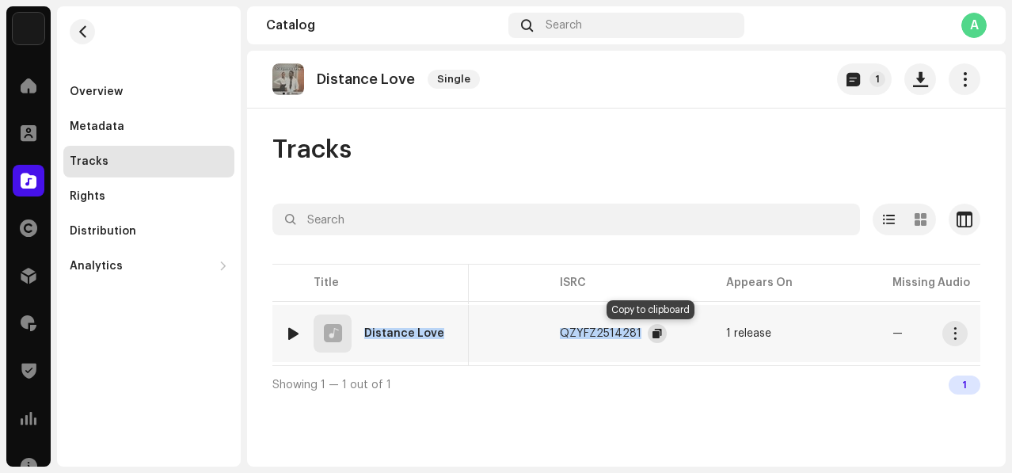
copy tr "Distance Love 7140609 SHEAMUX SHEAMUX QZYFZ2514281"
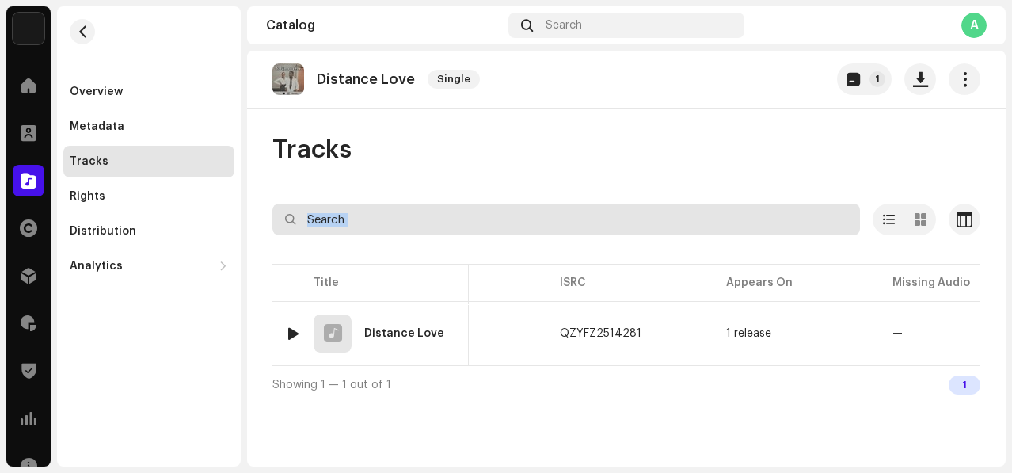
drag, startPoint x: 364, startPoint y: 333, endPoint x: 628, endPoint y: 227, distance: 284.6
click at [627, 227] on div "Selected 0 Select all 1 Options Filters Distribution status In progress Not sta…" at bounding box center [626, 304] width 708 height 200
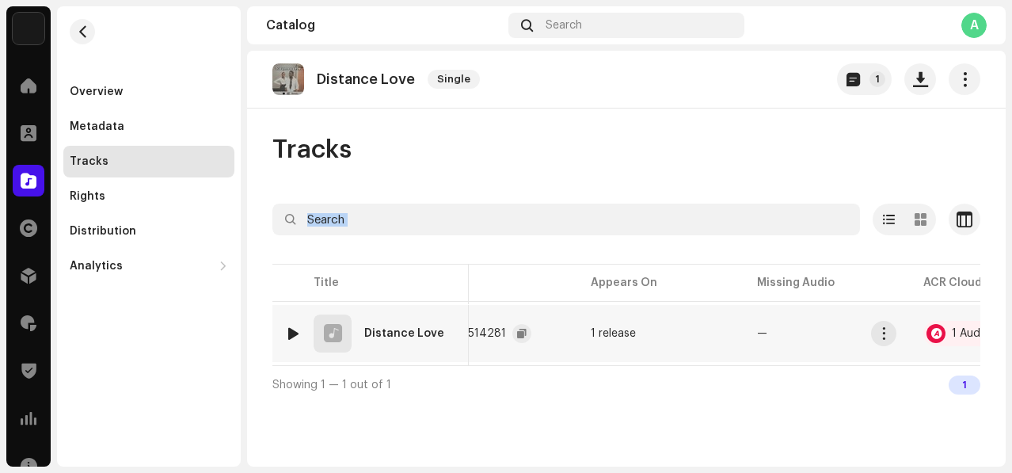
scroll to position [0, 653]
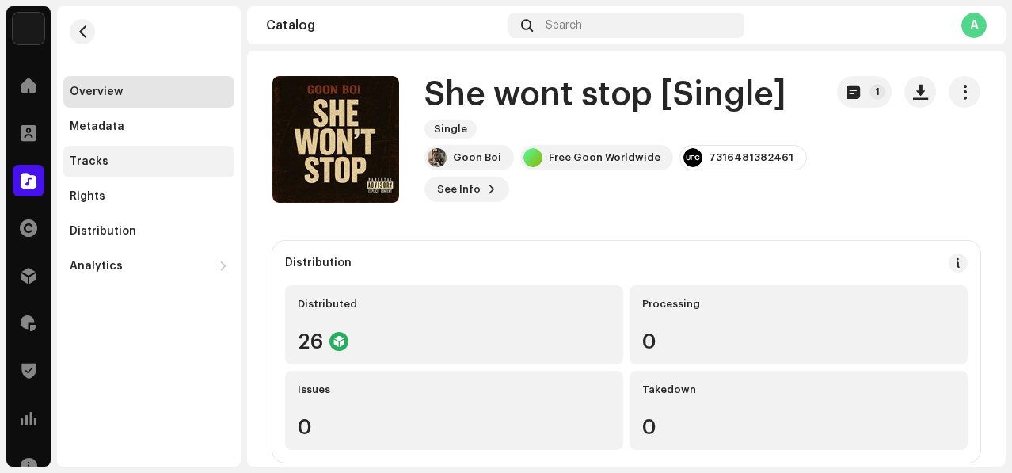
click at [136, 165] on div "Tracks" at bounding box center [149, 161] width 158 height 13
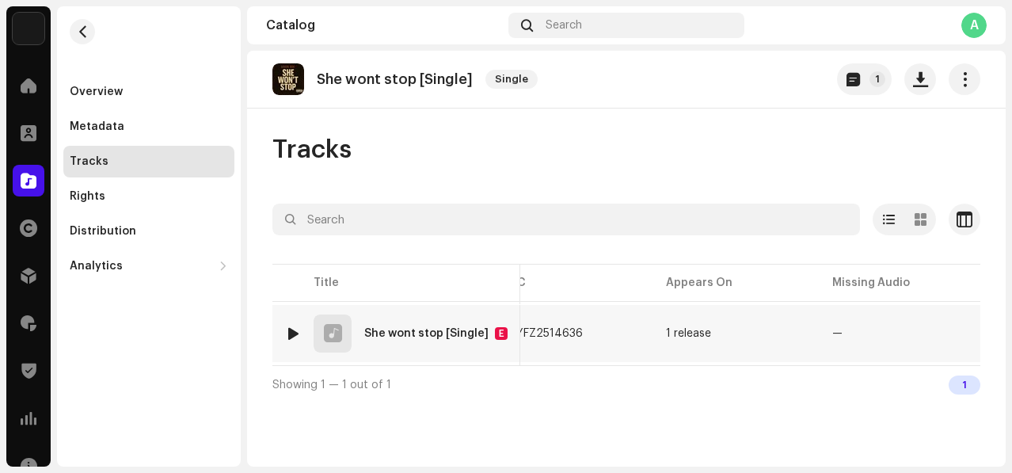
scroll to position [0, 699]
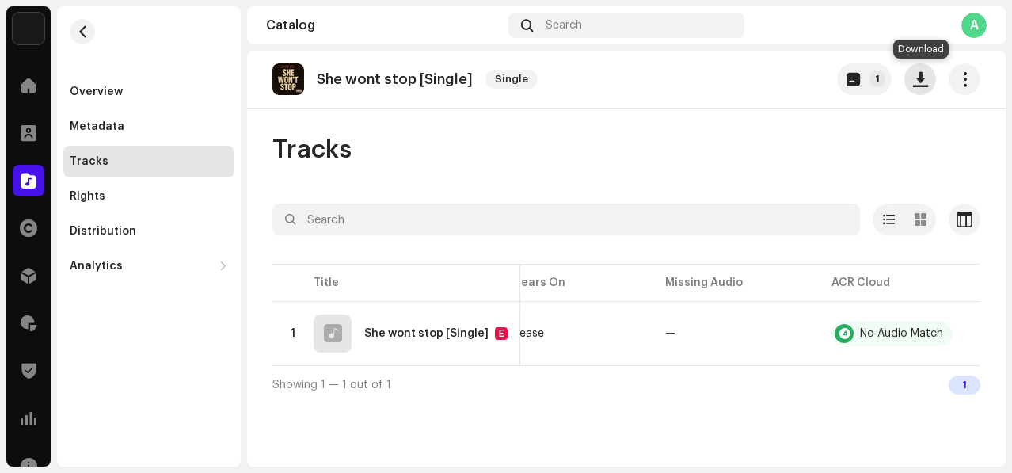
click at [917, 83] on span "button" at bounding box center [920, 79] width 15 height 13
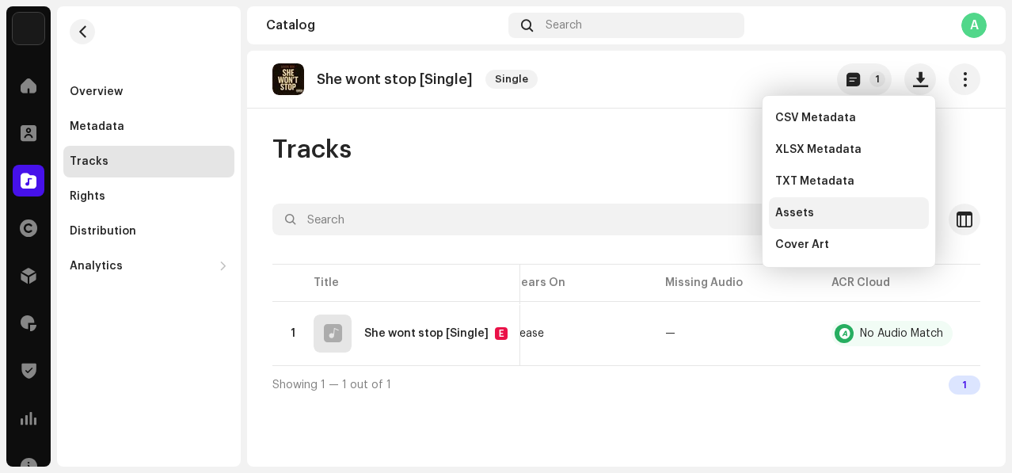
click at [814, 215] on div "Assets" at bounding box center [848, 213] width 147 height 13
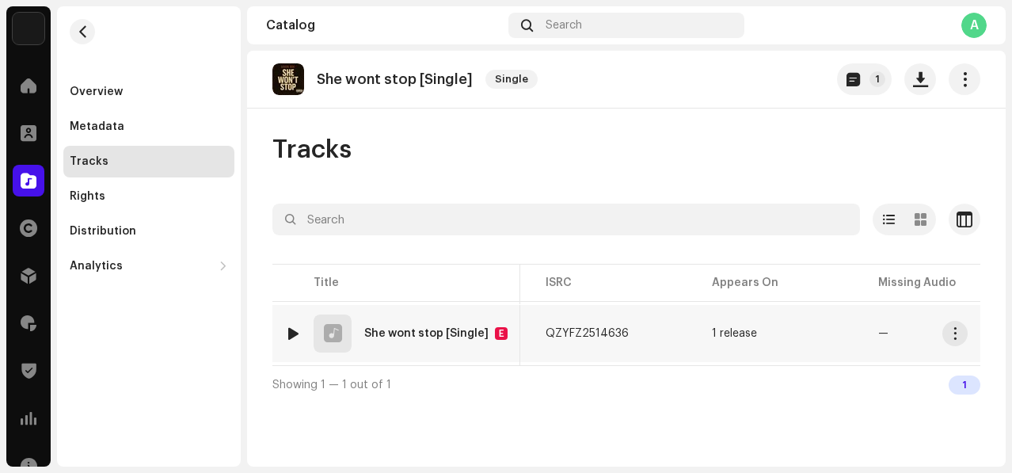
scroll to position [0, 478]
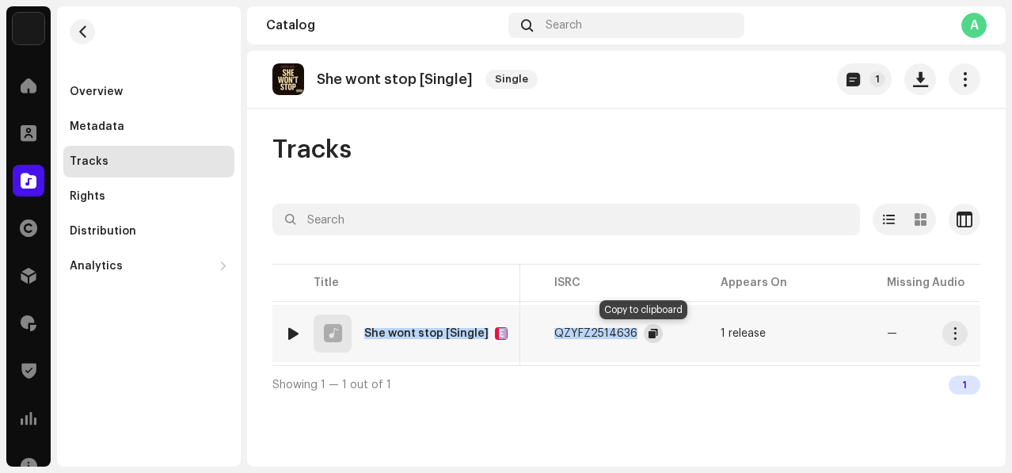
copy tr "She wont stop [Single] E 7140886 Goon Boi Lewes Goonboi QZYFZ2514636"
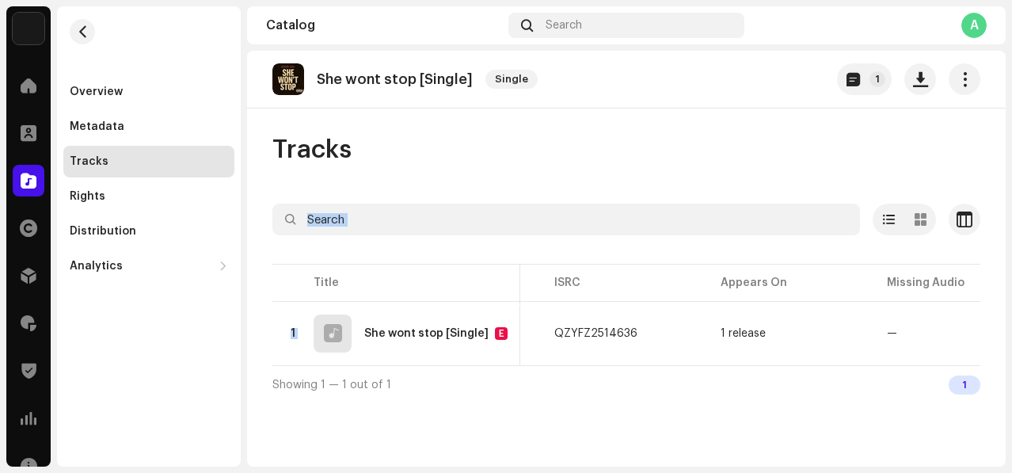
drag, startPoint x: 365, startPoint y: 330, endPoint x: 634, endPoint y: 201, distance: 298.0
click at [634, 202] on div "Tracks Selected 0 Select all 1 Options Filters Distribution status In progress …" at bounding box center [626, 268] width 759 height 269
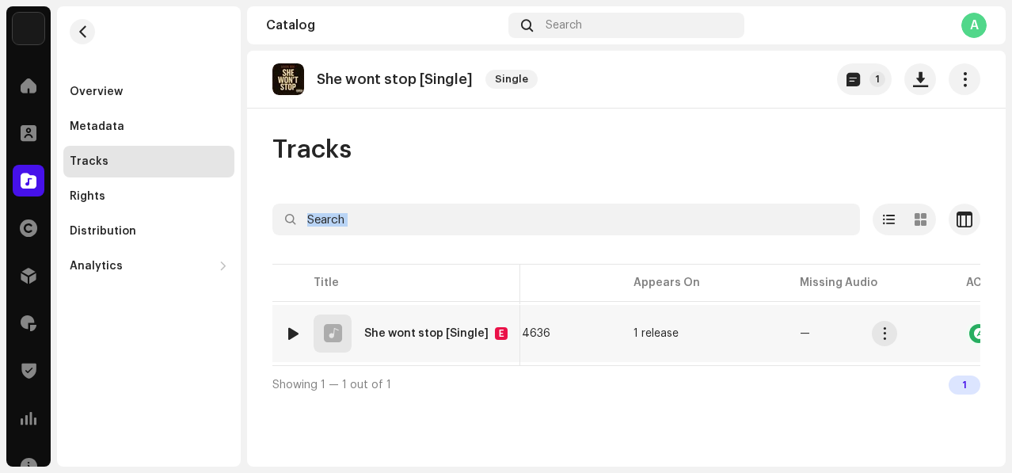
scroll to position [0, 699]
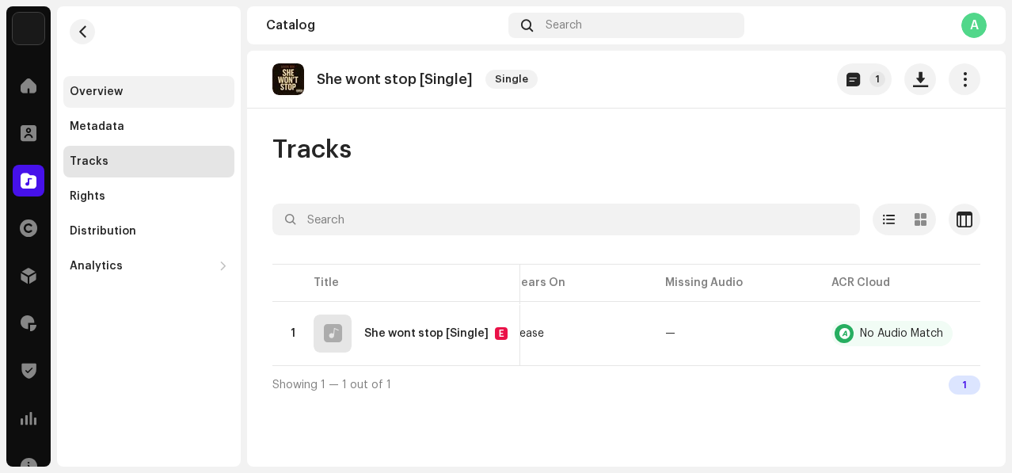
click at [142, 76] on div "Overview" at bounding box center [148, 92] width 171 height 32
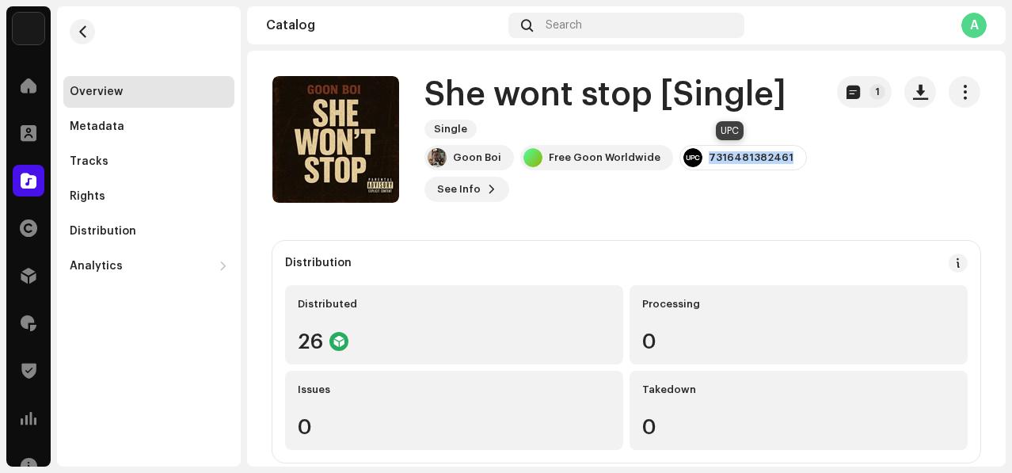
drag, startPoint x: 699, startPoint y: 153, endPoint x: 799, endPoint y: 155, distance: 99.8
click at [799, 155] on div "Goon Boi Free Goon Worldwide 7316481382461 See Info 1" at bounding box center [618, 173] width 387 height 57
copy div "7316481382461"
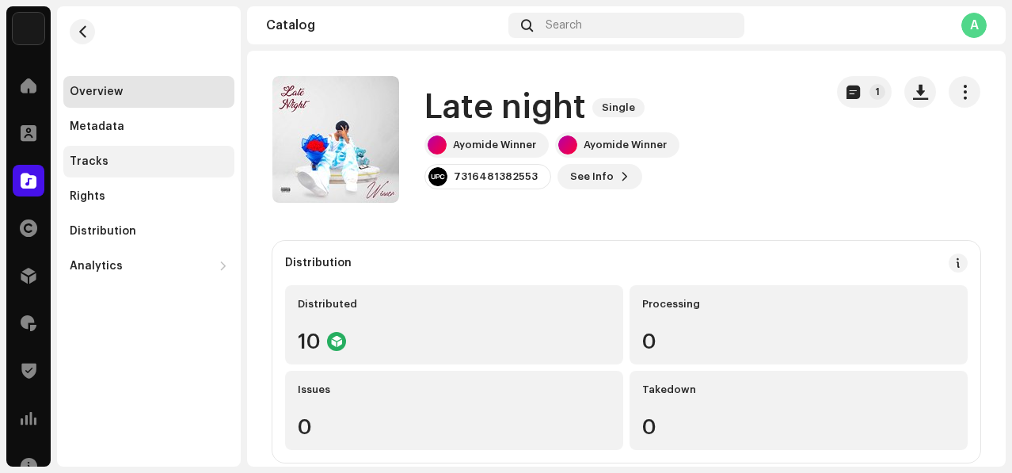
click at [99, 155] on div "Tracks" at bounding box center [89, 161] width 39 height 13
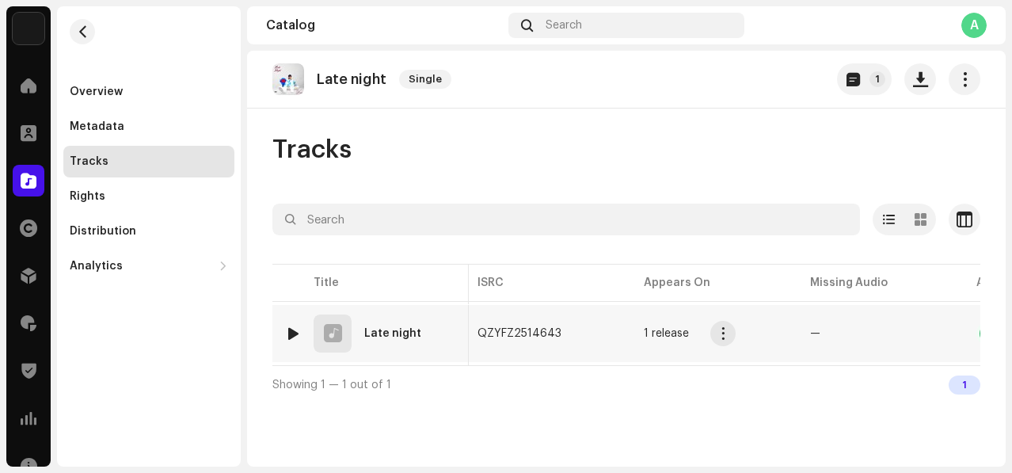
scroll to position [0, 653]
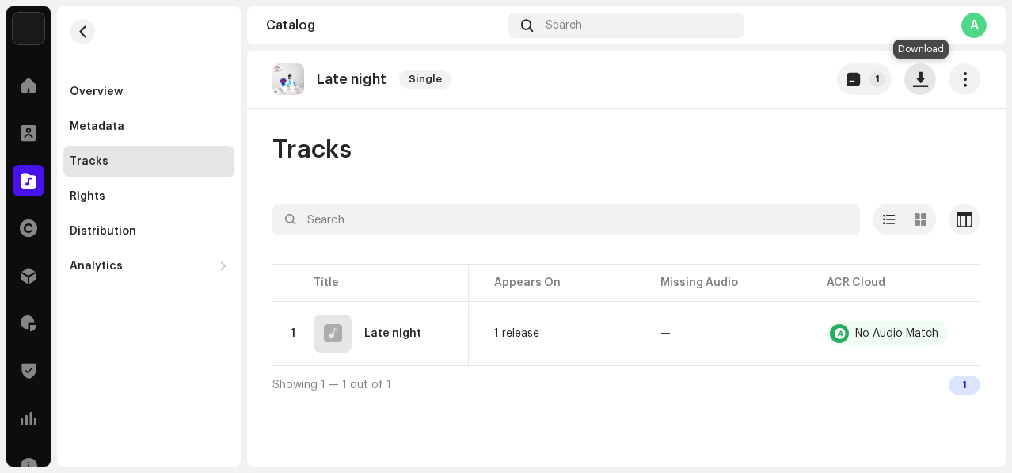
click at [924, 81] on span "button" at bounding box center [920, 79] width 15 height 13
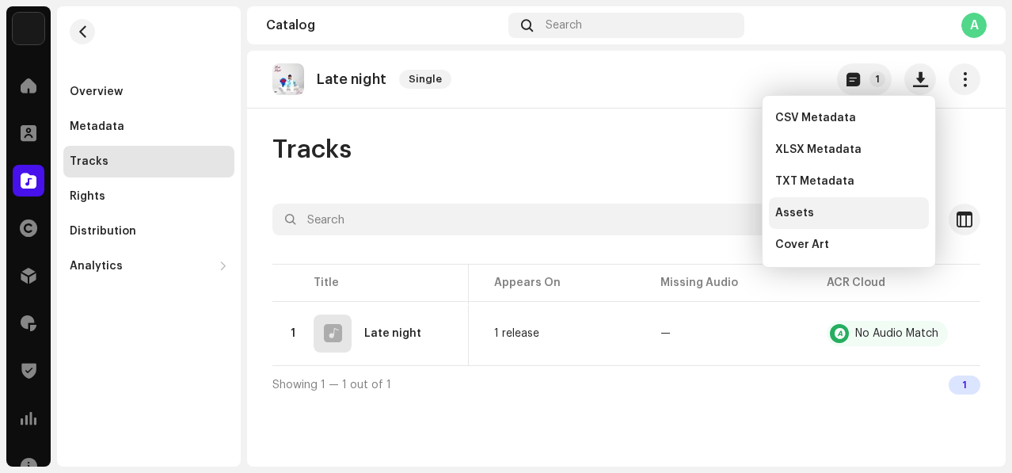
click at [808, 209] on span "Assets" at bounding box center [794, 213] width 39 height 13
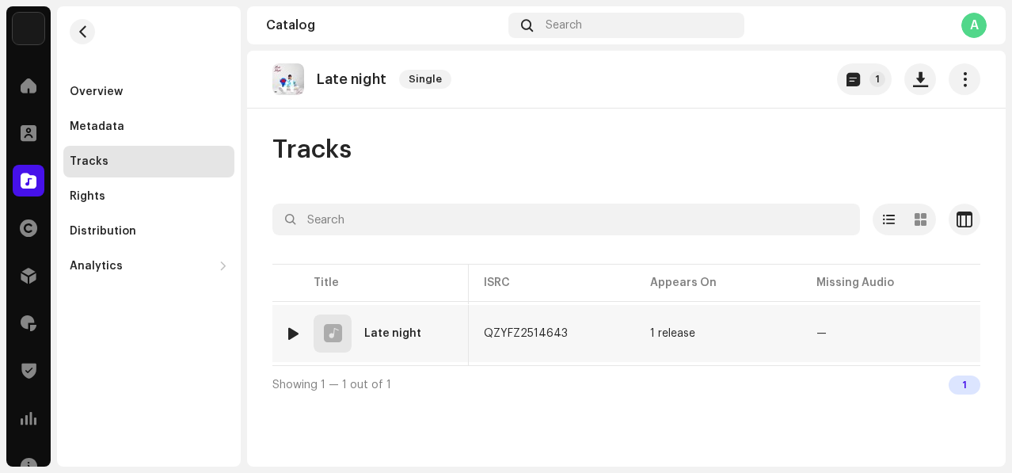
scroll to position [0, 356]
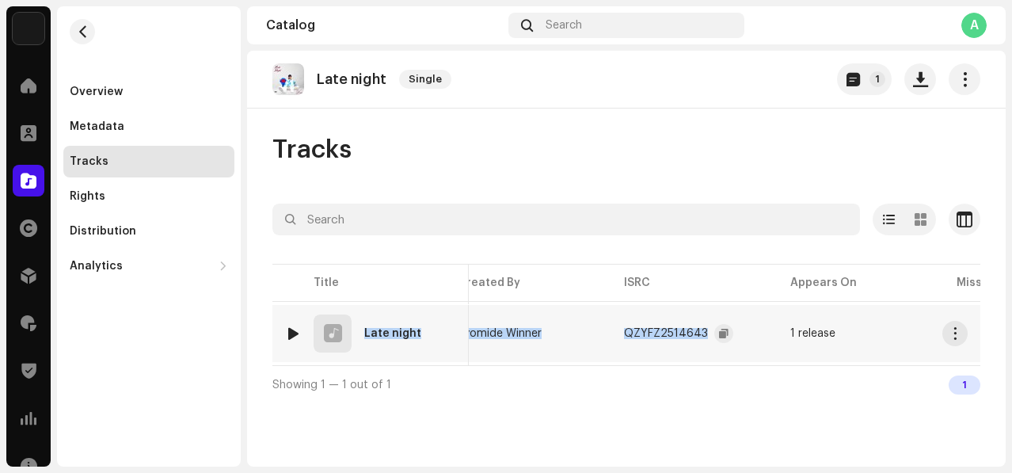
copy tr "Late night 7141256 Ayomide Winner Ayomide Winner QZYFZ2514643"
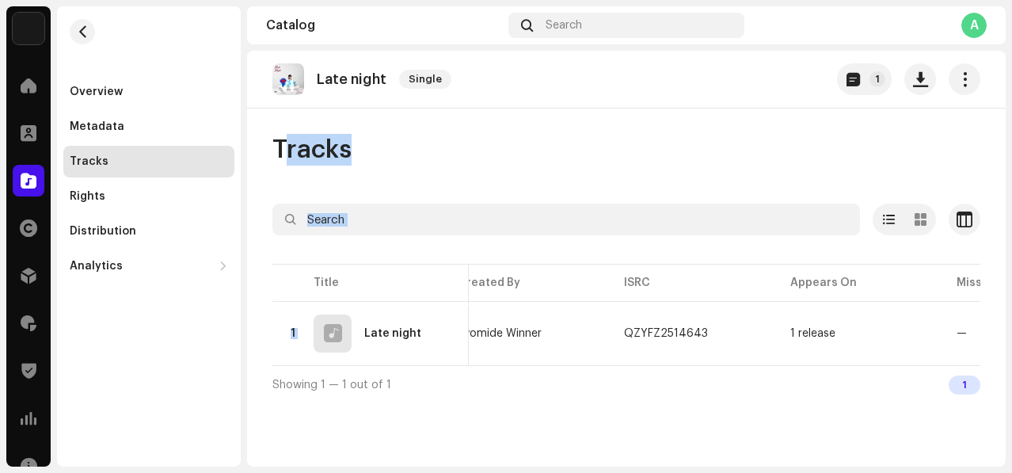
drag, startPoint x: 362, startPoint y: 333, endPoint x: 634, endPoint y: 131, distance: 338.6
click at [634, 131] on div "Late night Single 1 Tracks Selected 0 Select all 1 Options Filters Distribution…" at bounding box center [626, 259] width 759 height 416
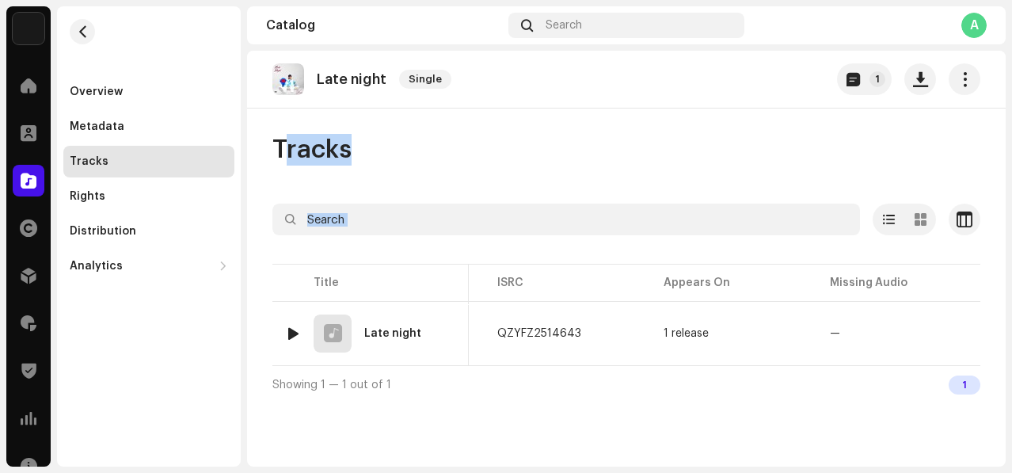
scroll to position [0, 112]
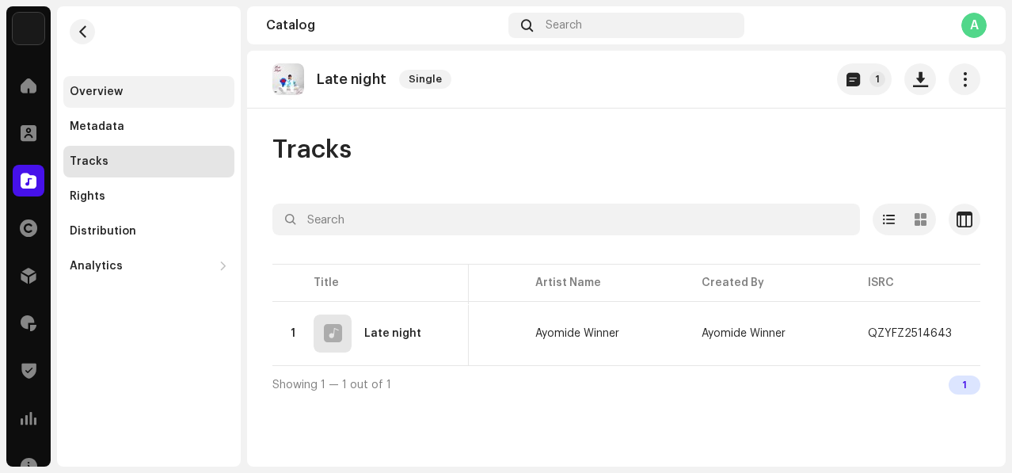
click at [120, 90] on div "Overview" at bounding box center [149, 92] width 158 height 13
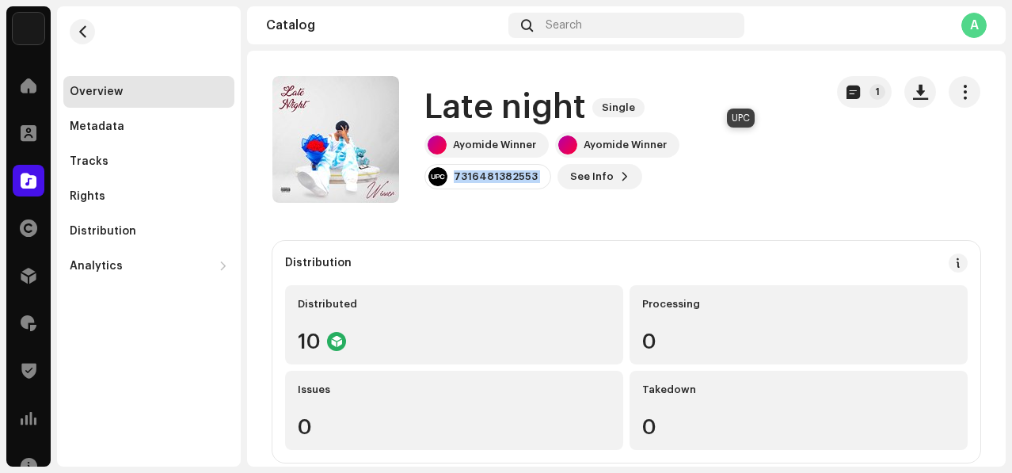
drag, startPoint x: 712, startPoint y: 142, endPoint x: 843, endPoint y: 147, distance: 130.8
click at [843, 147] on div "Late night Single Ayomide Winner Ayomide Winner 7316481382553 See Info 1 1" at bounding box center [626, 139] width 708 height 127
copy re-o-release-hero "7316481382553 See Info 1 1"
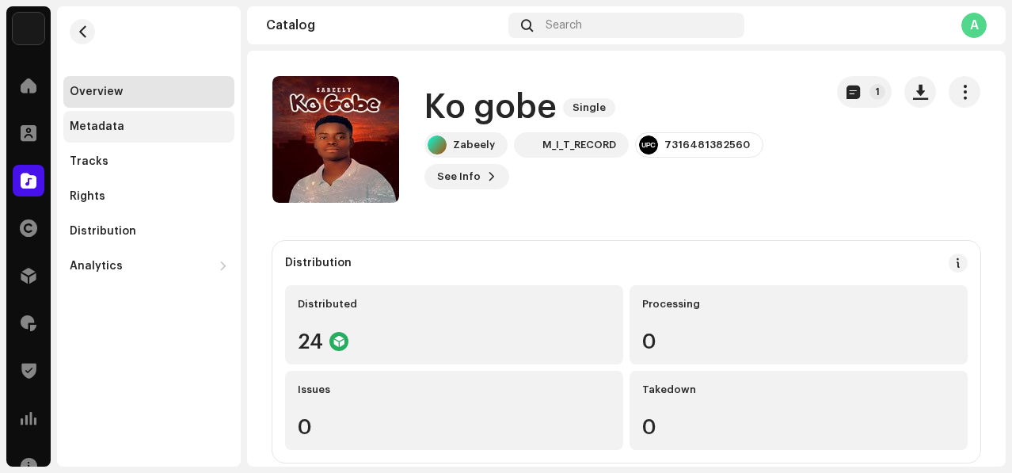
click at [143, 142] on div "Metadata" at bounding box center [148, 127] width 171 height 32
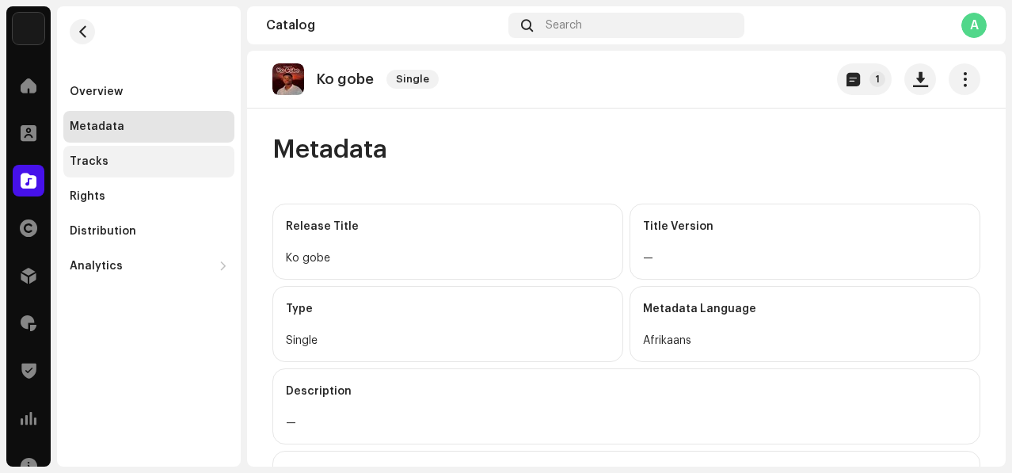
click at [140, 149] on div "Tracks" at bounding box center [148, 162] width 171 height 32
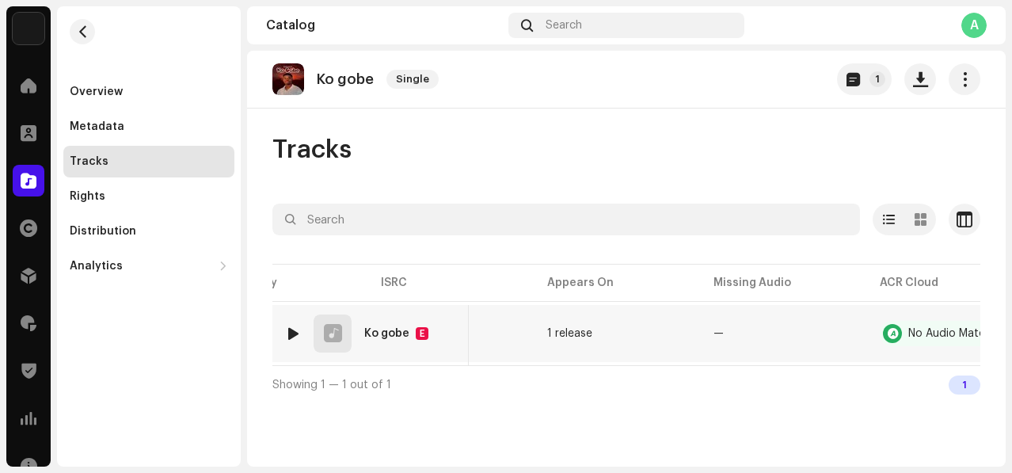
scroll to position [0, 653]
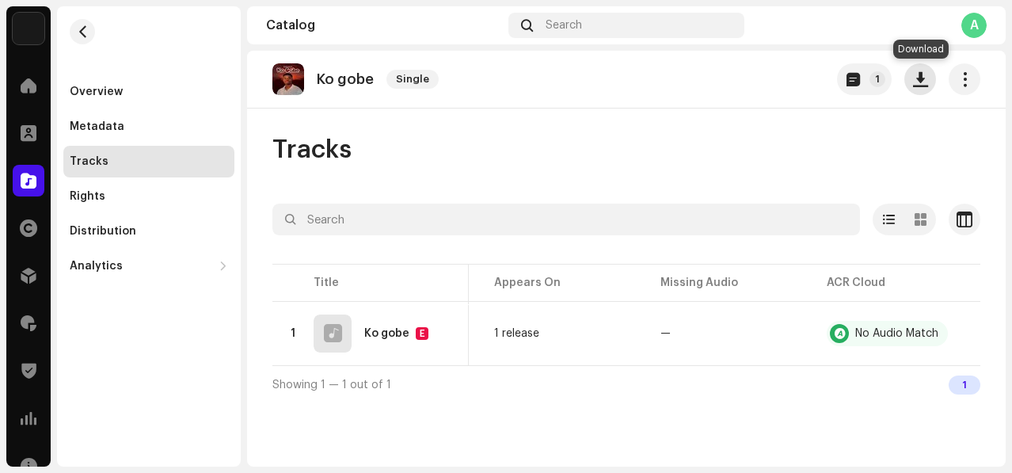
click at [930, 82] on button "button" at bounding box center [921, 79] width 32 height 32
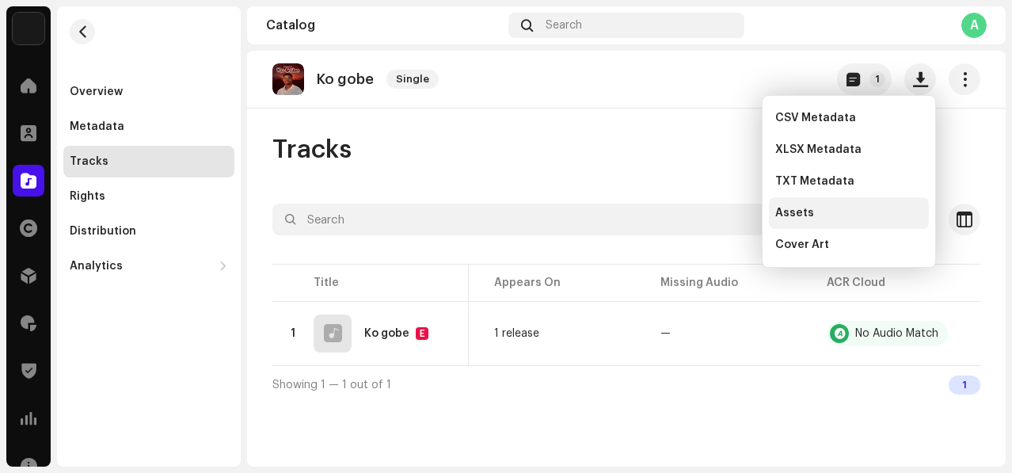
click at [845, 215] on div "Assets" at bounding box center [848, 213] width 147 height 13
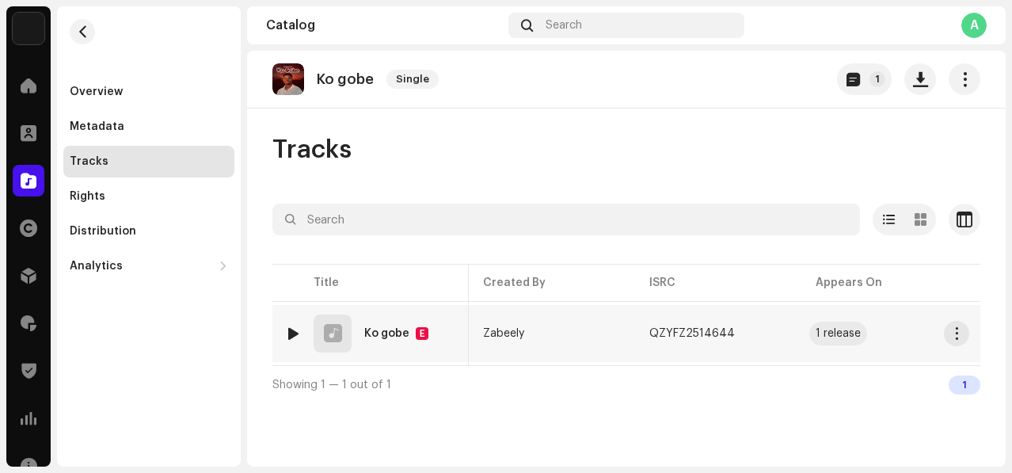
scroll to position [0, 330]
copy tr "Ko gobe E 7141882 Zabeely Zabeely QZYFZ2514644"
drag, startPoint x: 360, startPoint y: 332, endPoint x: 728, endPoint y: 199, distance: 390.9
click at [728, 199] on div "Tracks Selected 0 Select all 1 Options Filters Distribution status In progress …" at bounding box center [626, 268] width 759 height 269
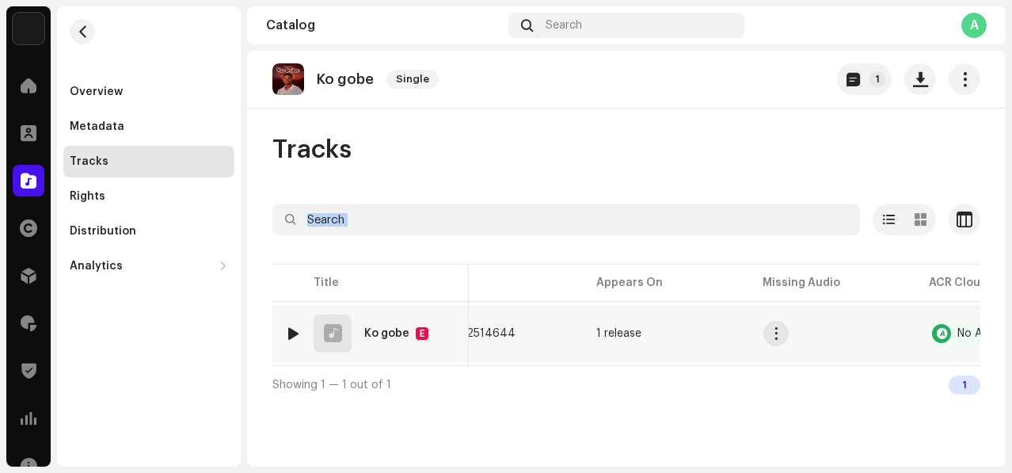
scroll to position [0, 653]
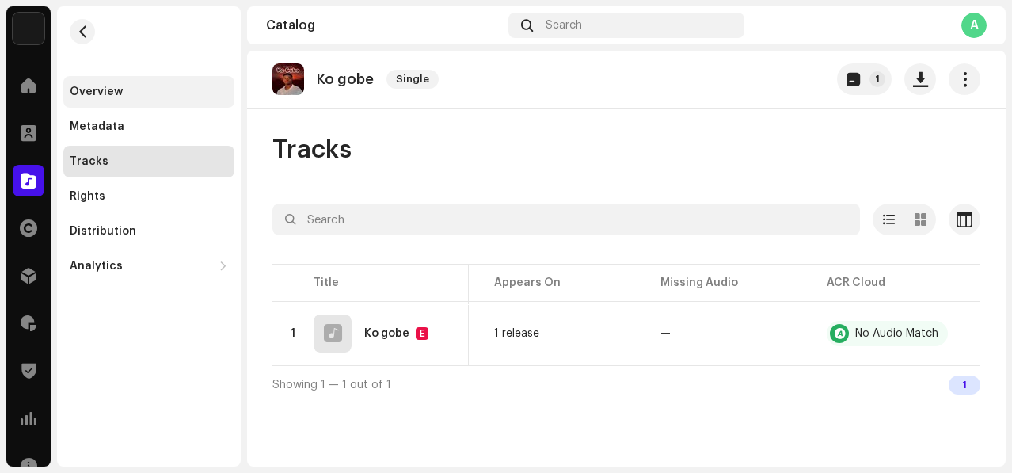
click at [196, 84] on div "Overview" at bounding box center [148, 92] width 171 height 32
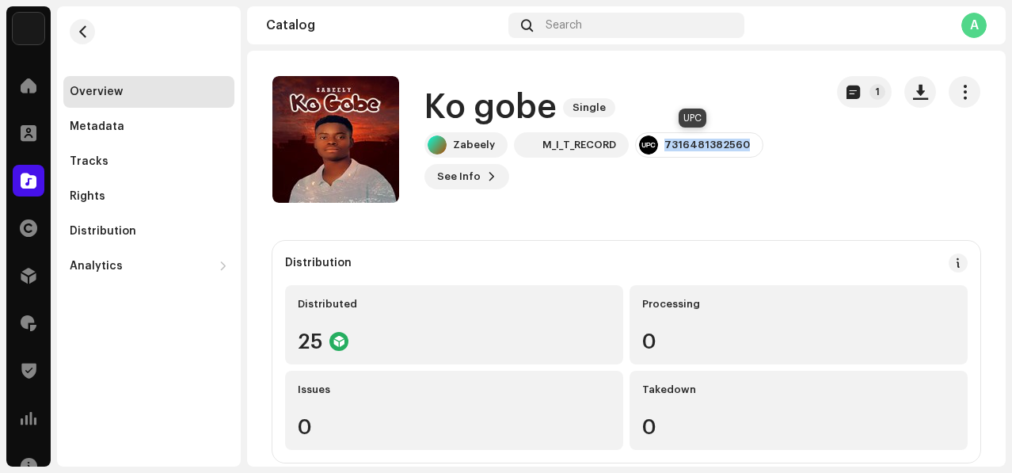
drag, startPoint x: 661, startPoint y: 142, endPoint x: 752, endPoint y: 147, distance: 91.3
click at [752, 147] on div "7316481382560" at bounding box center [699, 144] width 128 height 25
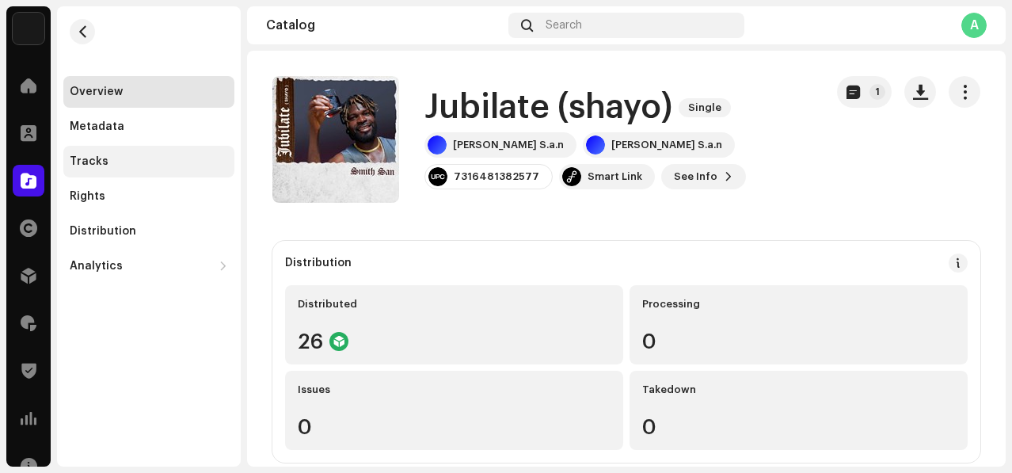
click at [103, 168] on div "Tracks" at bounding box center [148, 162] width 171 height 32
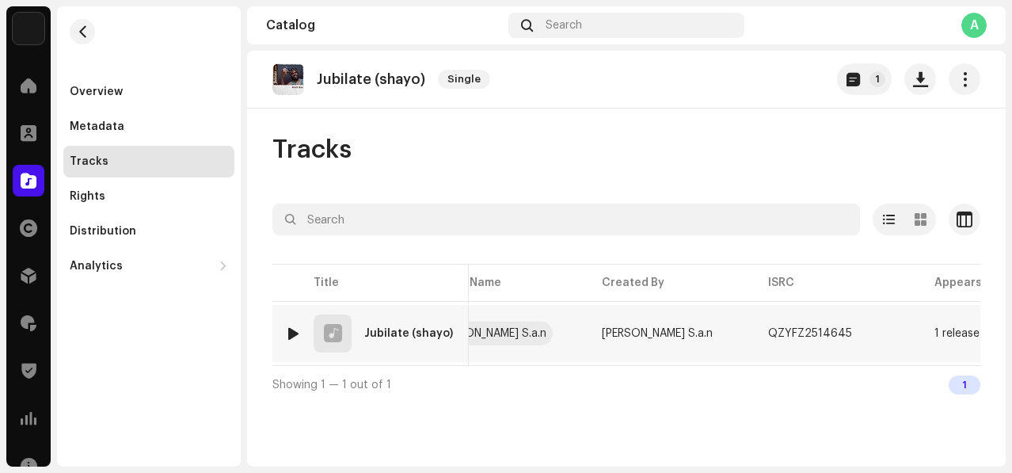
scroll to position [0, 653]
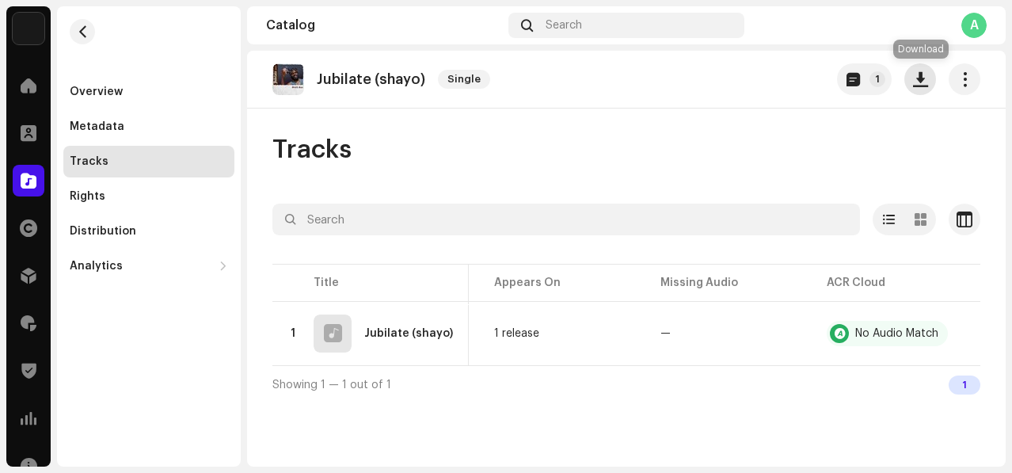
click at [927, 80] on span "button" at bounding box center [920, 79] width 15 height 13
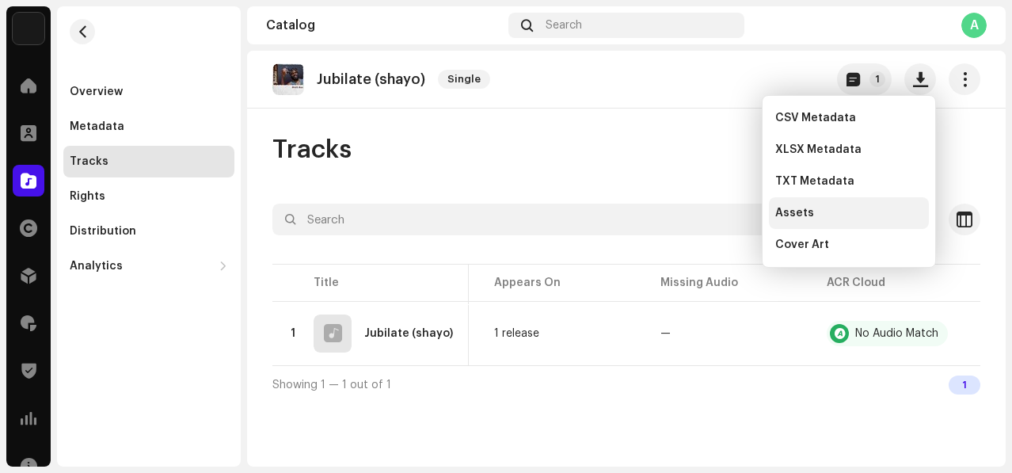
click at [833, 209] on div "Assets" at bounding box center [848, 213] width 147 height 13
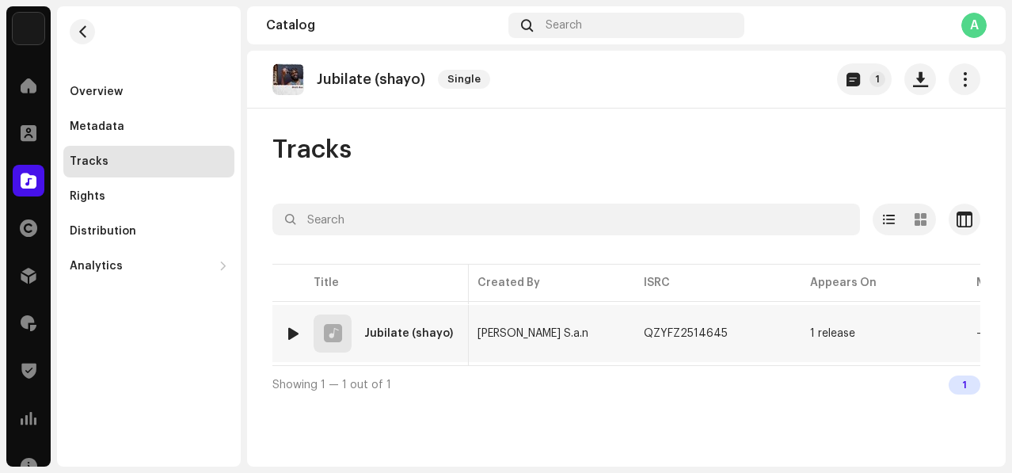
scroll to position [0, 312]
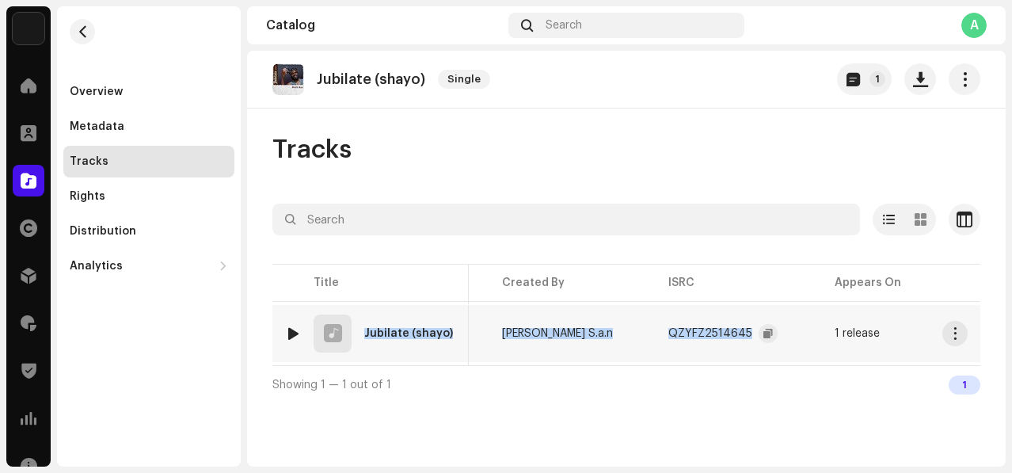
copy tr "Jubilate (shayo) 7104686 Smith S.a.n Smith S.a.n QZYFZ2514645"
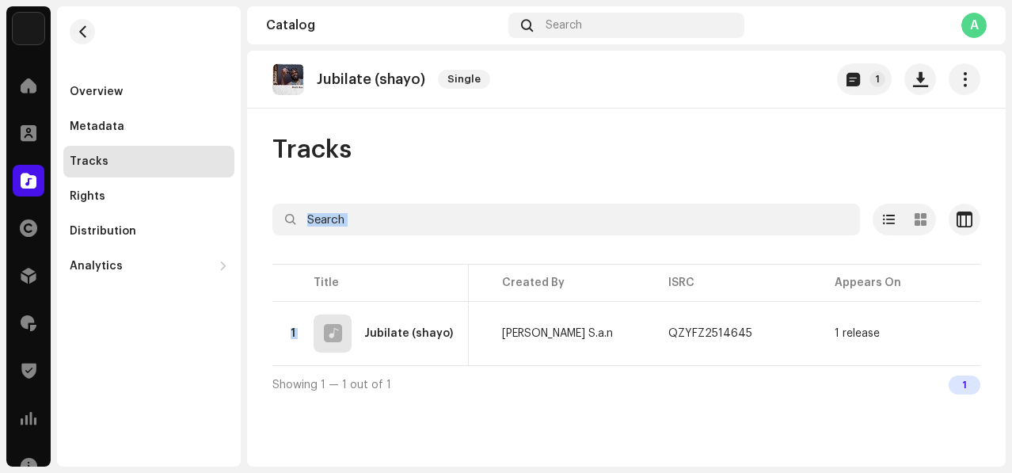
drag, startPoint x: 361, startPoint y: 338, endPoint x: 736, endPoint y: 200, distance: 399.5
click at [736, 200] on div "Tracks Selected 0 Select all 1 Options Filters Distribution status In progress …" at bounding box center [626, 268] width 759 height 269
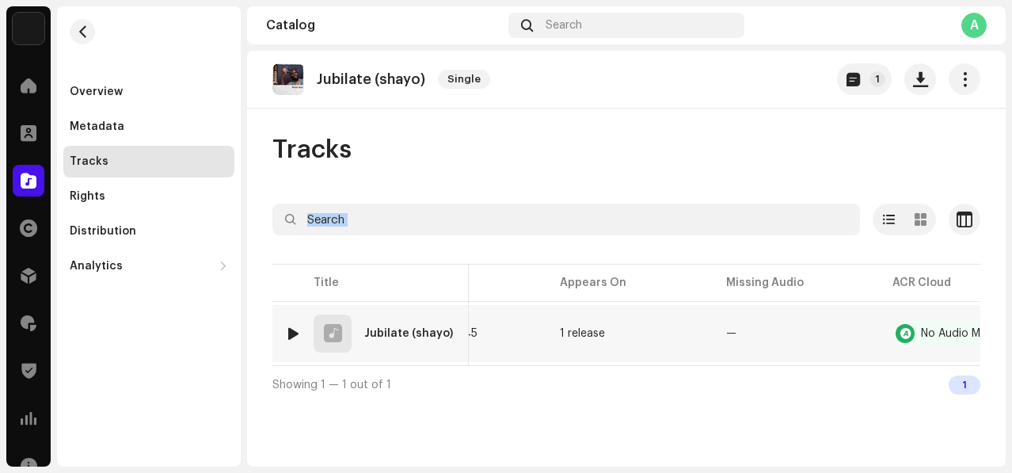
scroll to position [0, 653]
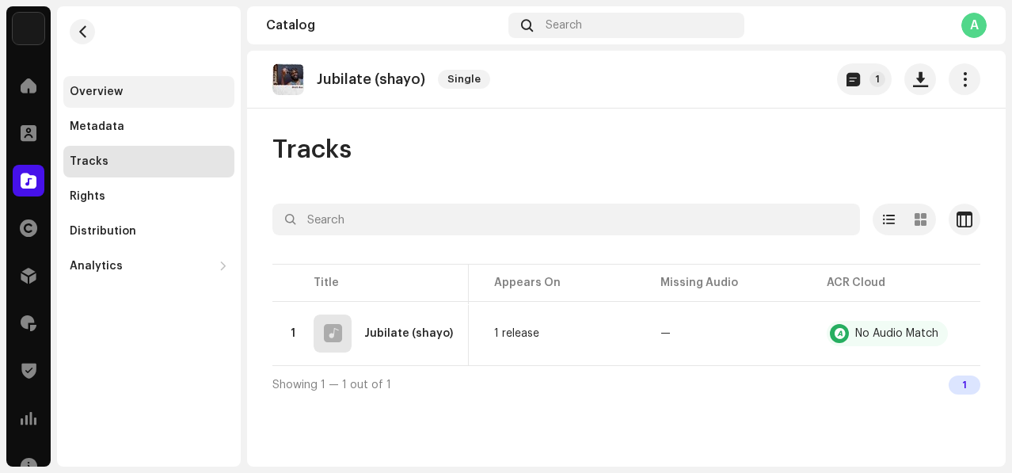
click at [153, 98] on div "Overview" at bounding box center [148, 92] width 171 height 32
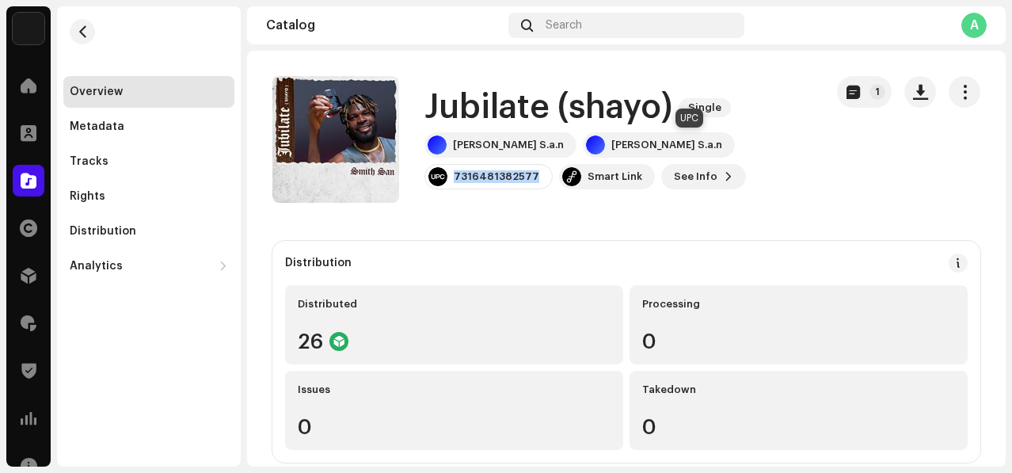
copy div "7316481382577"
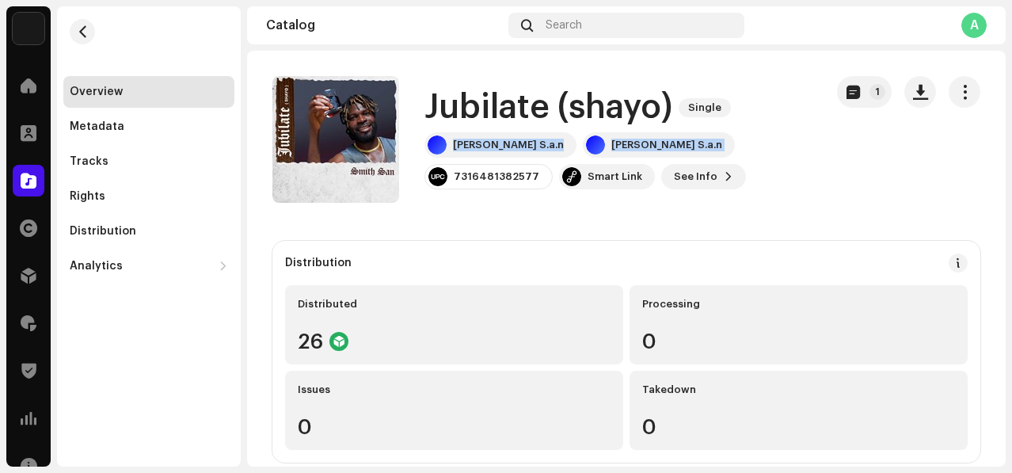
drag, startPoint x: 660, startPoint y: 143, endPoint x: 721, endPoint y: 106, distance: 71.5
click at [737, 98] on div "Jubilate (shayo) Single Smith S.a.n Smith S.a.n 7316481382577 Smart Link See In…" at bounding box center [618, 140] width 387 height 100
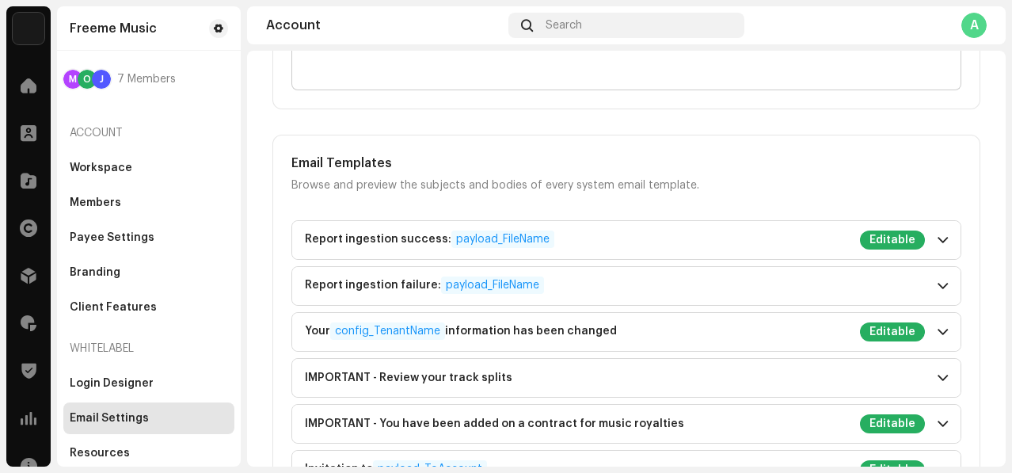
scroll to position [1214, 0]
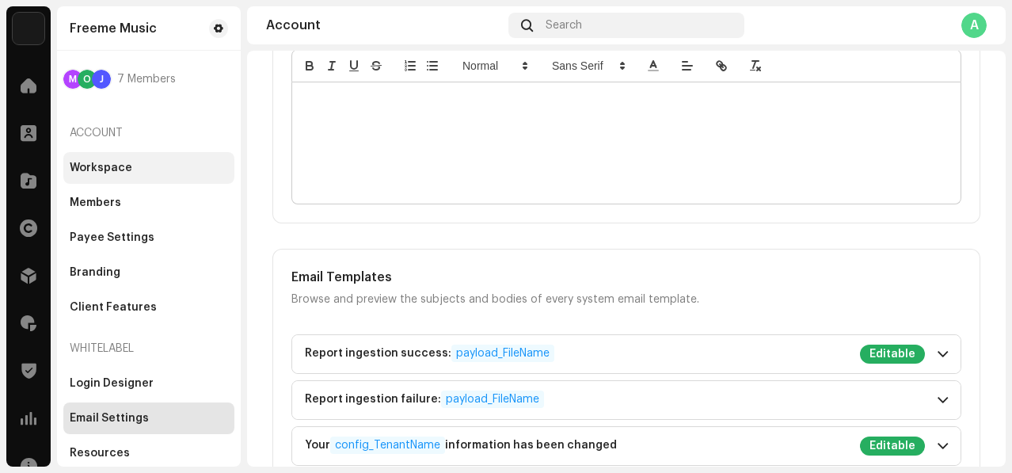
click at [84, 173] on div "Workspace" at bounding box center [101, 168] width 63 height 13
